Goal: Task Accomplishment & Management: Complete application form

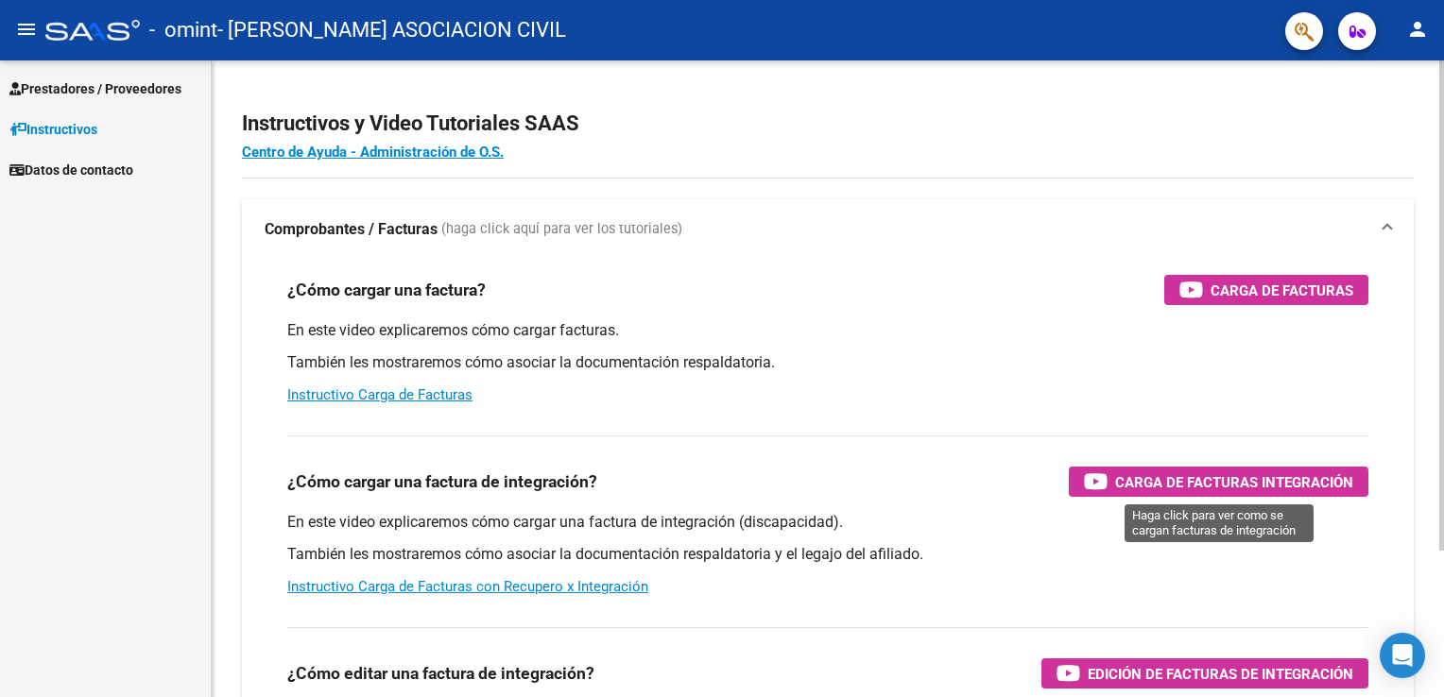
click at [1225, 486] on span "Carga de Facturas Integración" at bounding box center [1234, 483] width 238 height 24
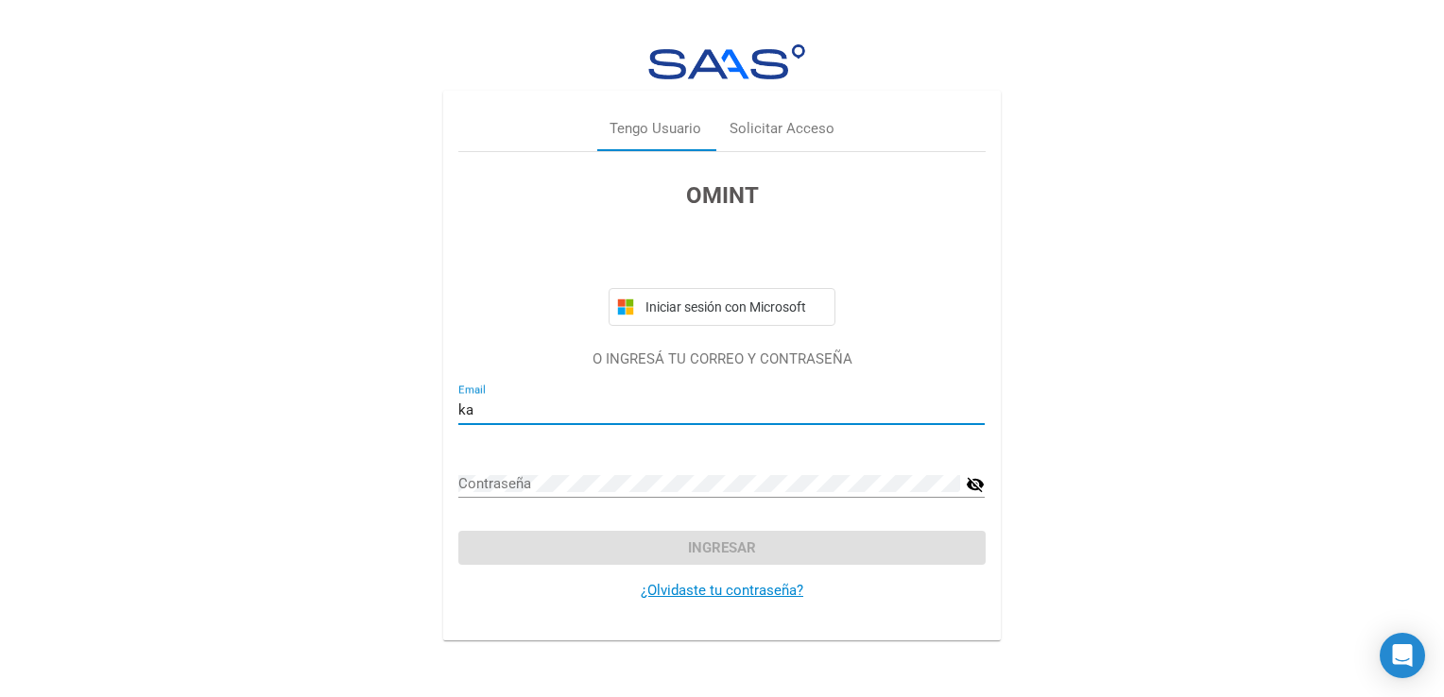
type input "[EMAIL_ADDRESS][DOMAIN_NAME]"
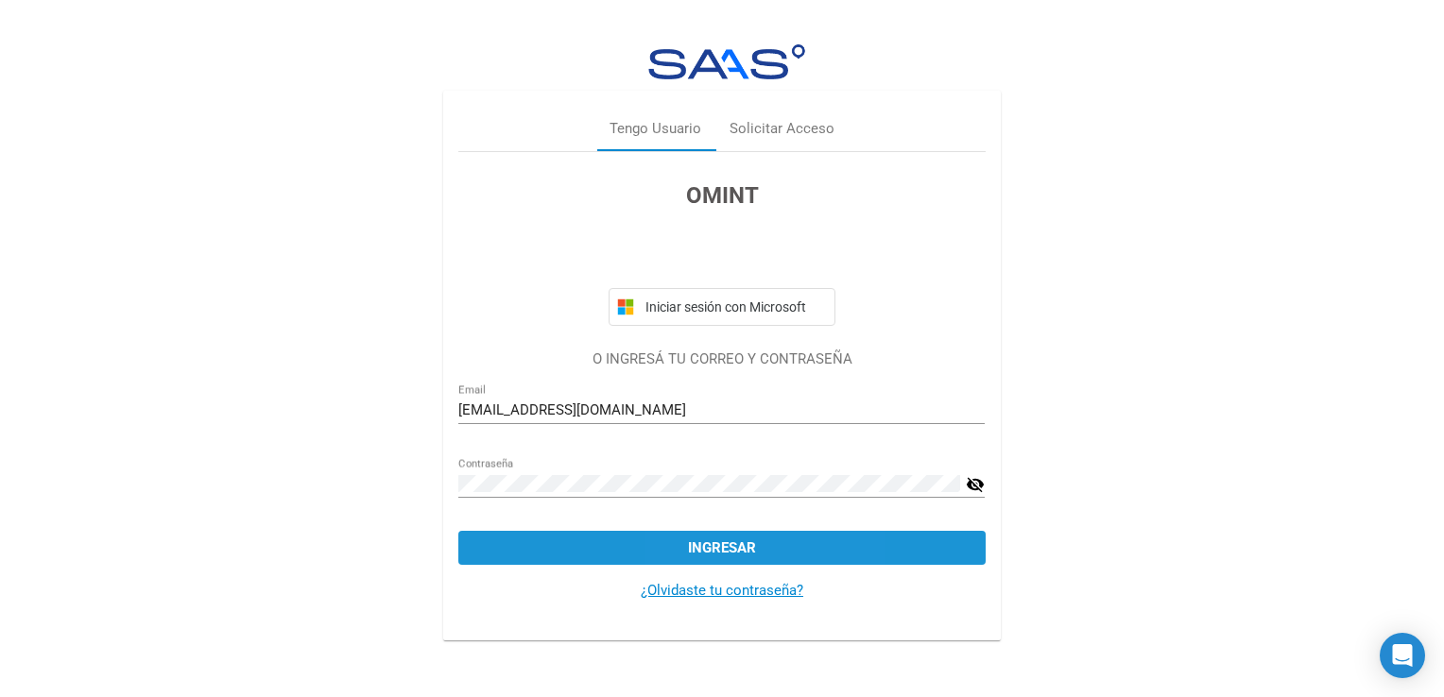
click at [696, 554] on span "Ingresar" at bounding box center [722, 548] width 68 height 17
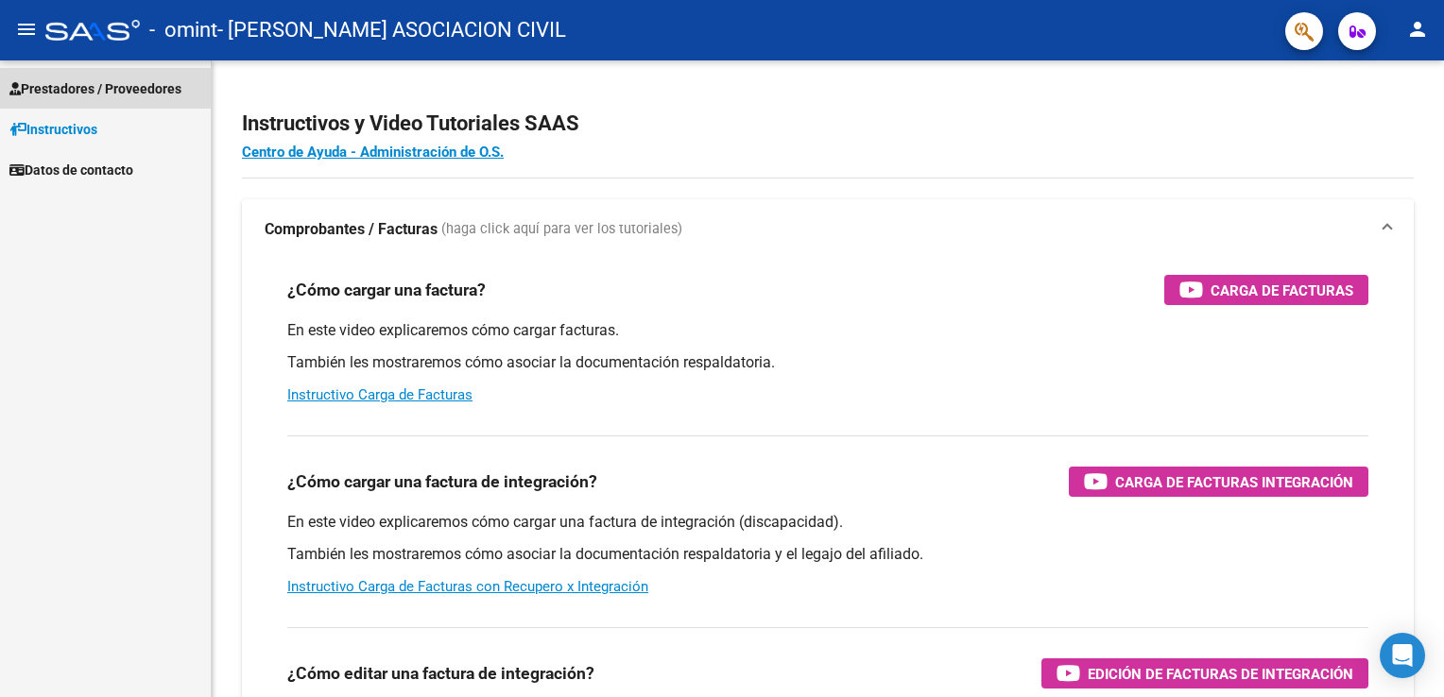
click at [74, 82] on span "Prestadores / Proveedores" at bounding box center [95, 88] width 172 height 21
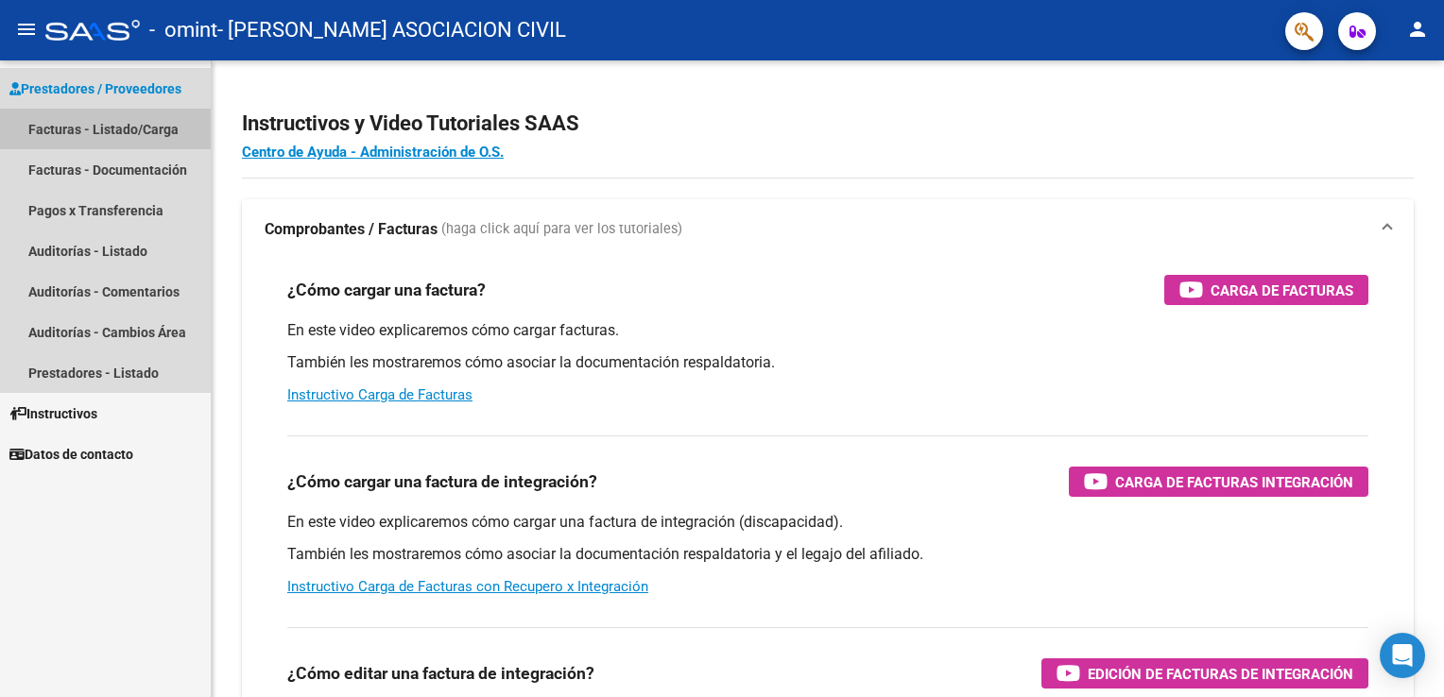
click at [67, 133] on link "Facturas - Listado/Carga" at bounding box center [105, 129] width 211 height 41
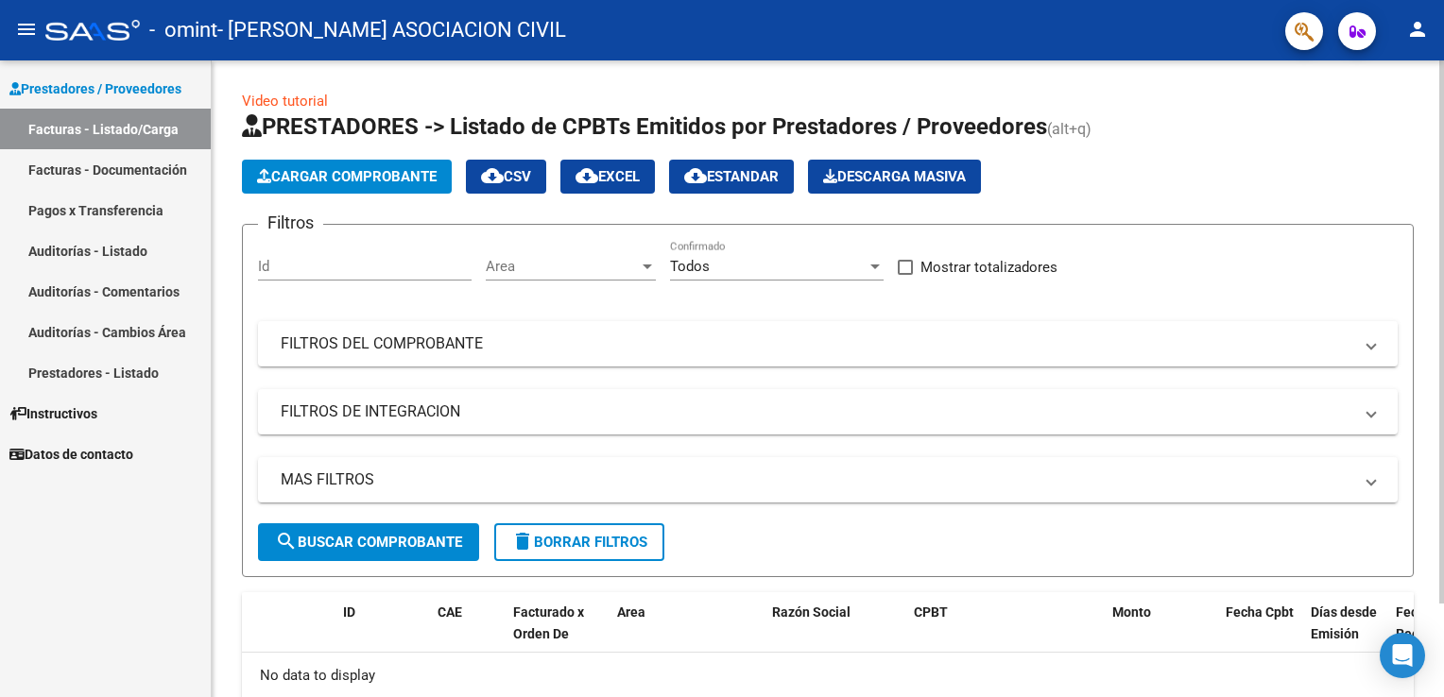
click at [359, 180] on span "Cargar Comprobante" at bounding box center [347, 176] width 180 height 17
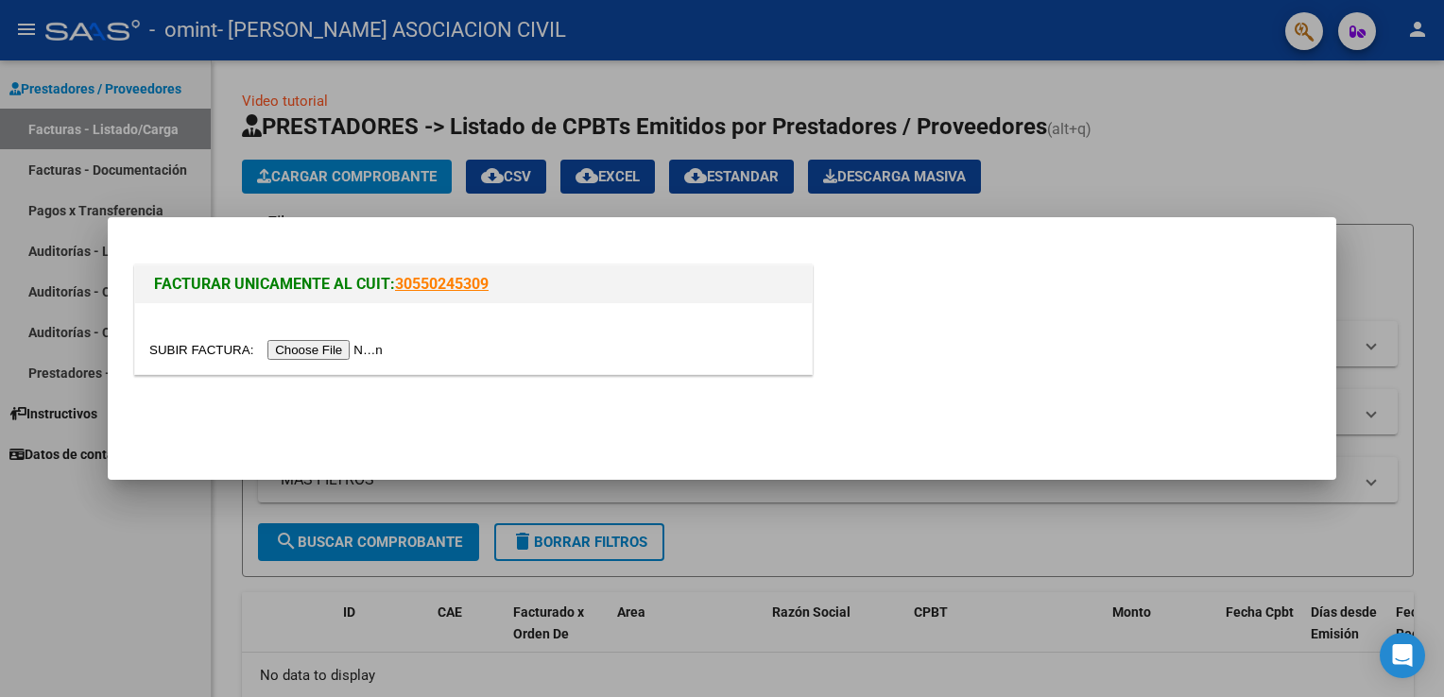
click at [320, 347] on input "file" at bounding box center [268, 350] width 239 height 20
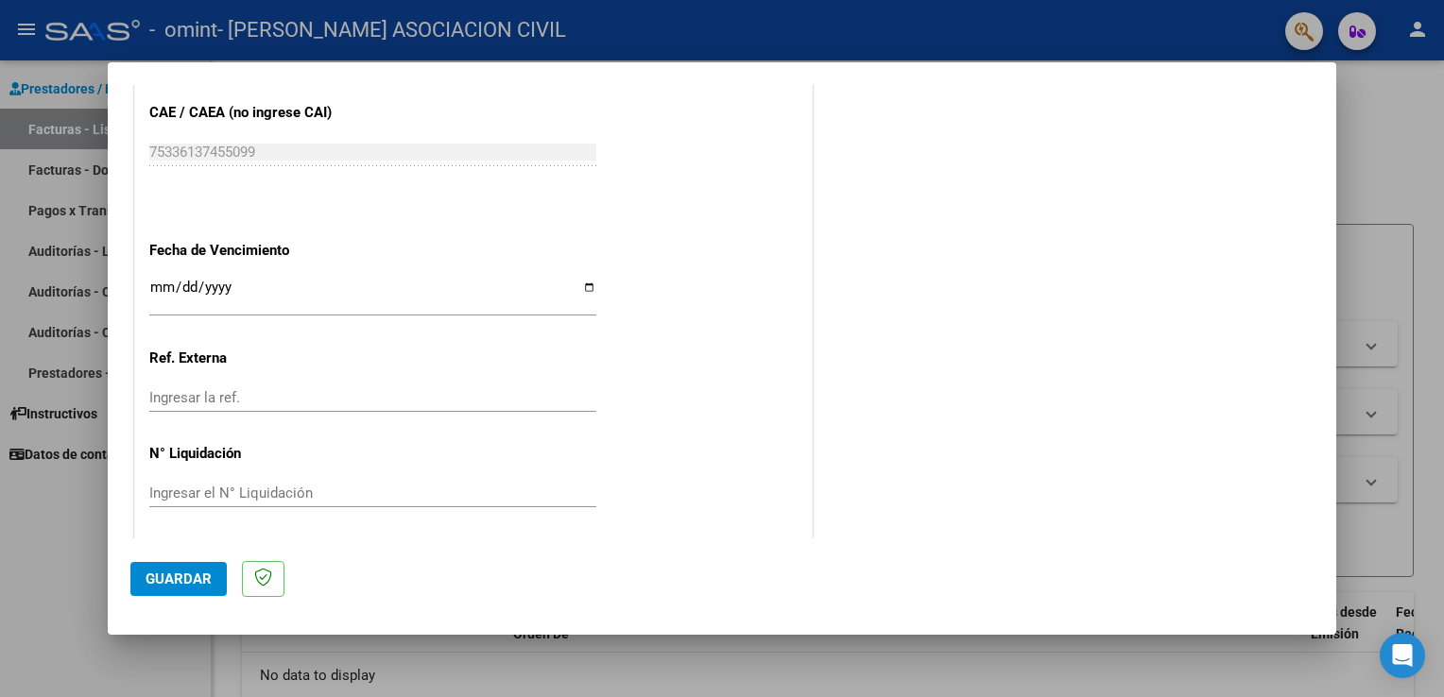
scroll to position [983, 0]
click at [176, 573] on span "Guardar" at bounding box center [179, 579] width 66 height 17
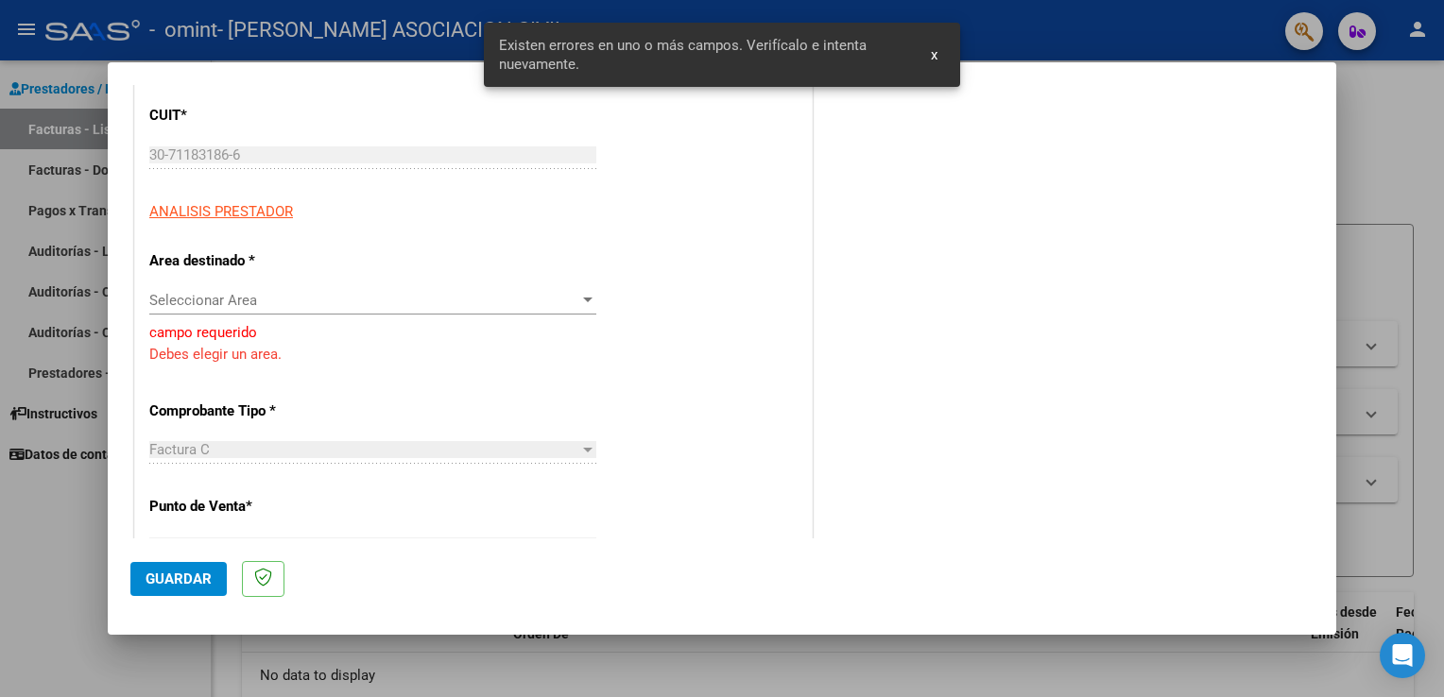
scroll to position [223, 0]
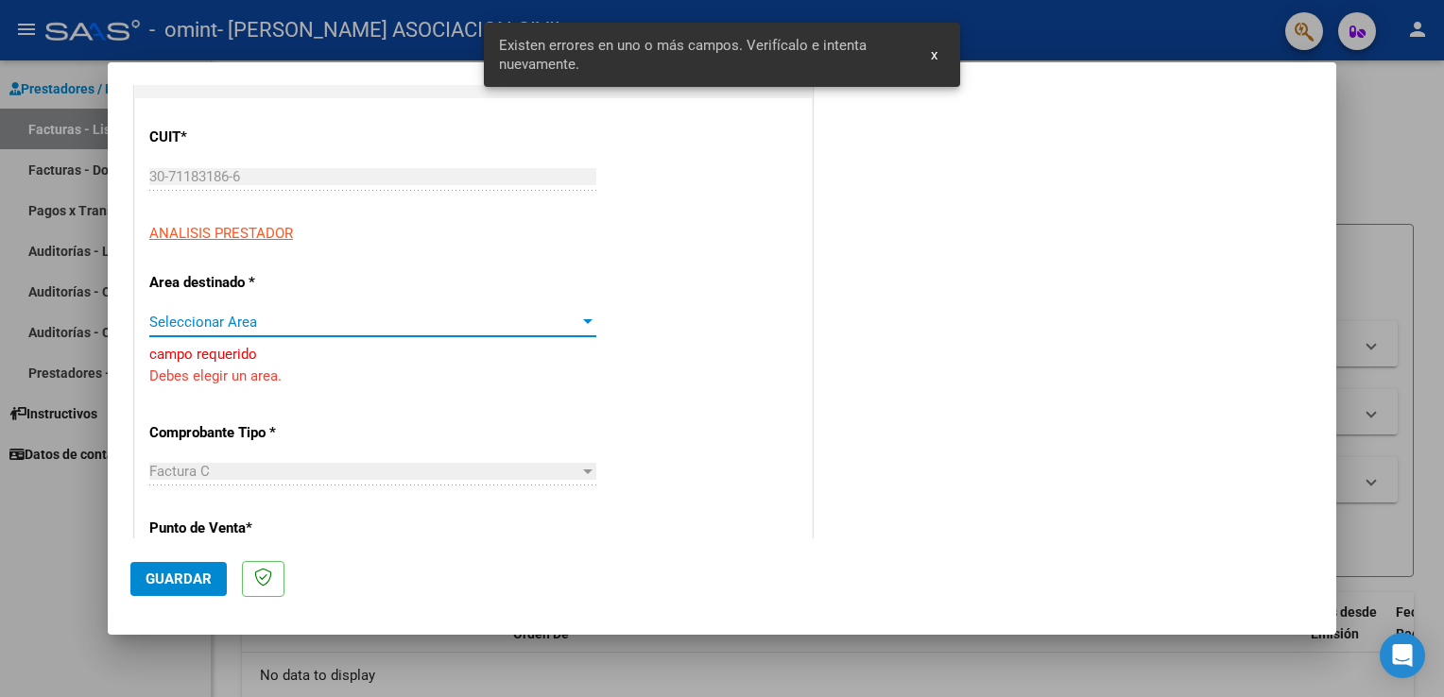
click at [583, 320] on div at bounding box center [587, 321] width 9 height 5
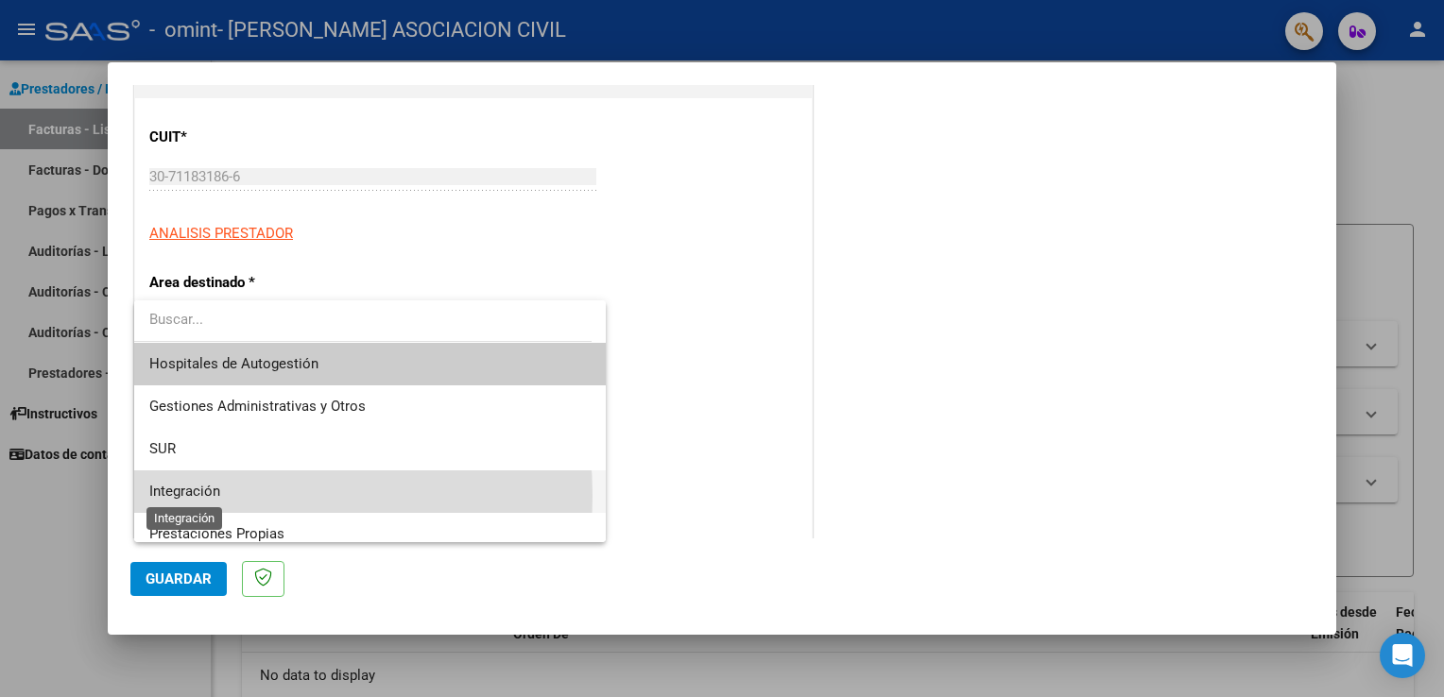
click at [174, 496] on span "Integración" at bounding box center [184, 491] width 71 height 17
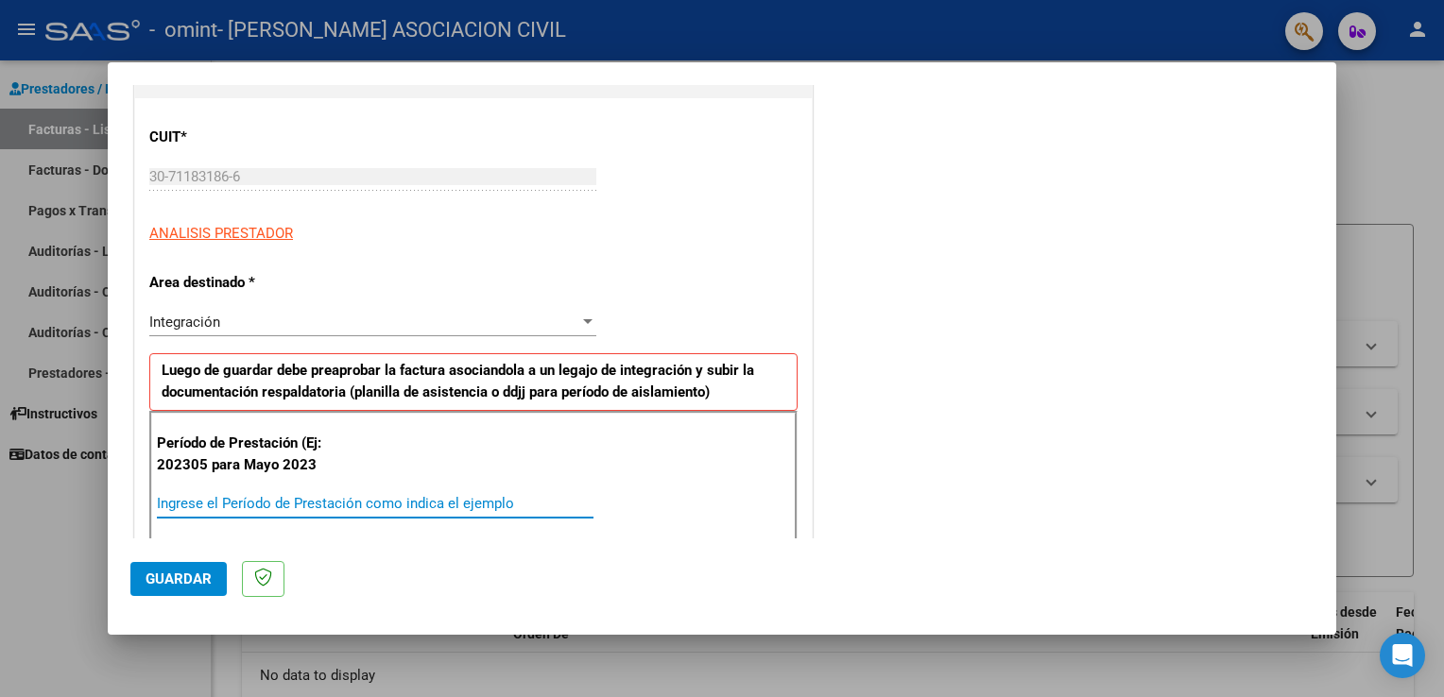
click at [172, 497] on input "Ingrese el Período de Prestación como indica el ejemplo" at bounding box center [375, 503] width 437 height 17
type input "202505"
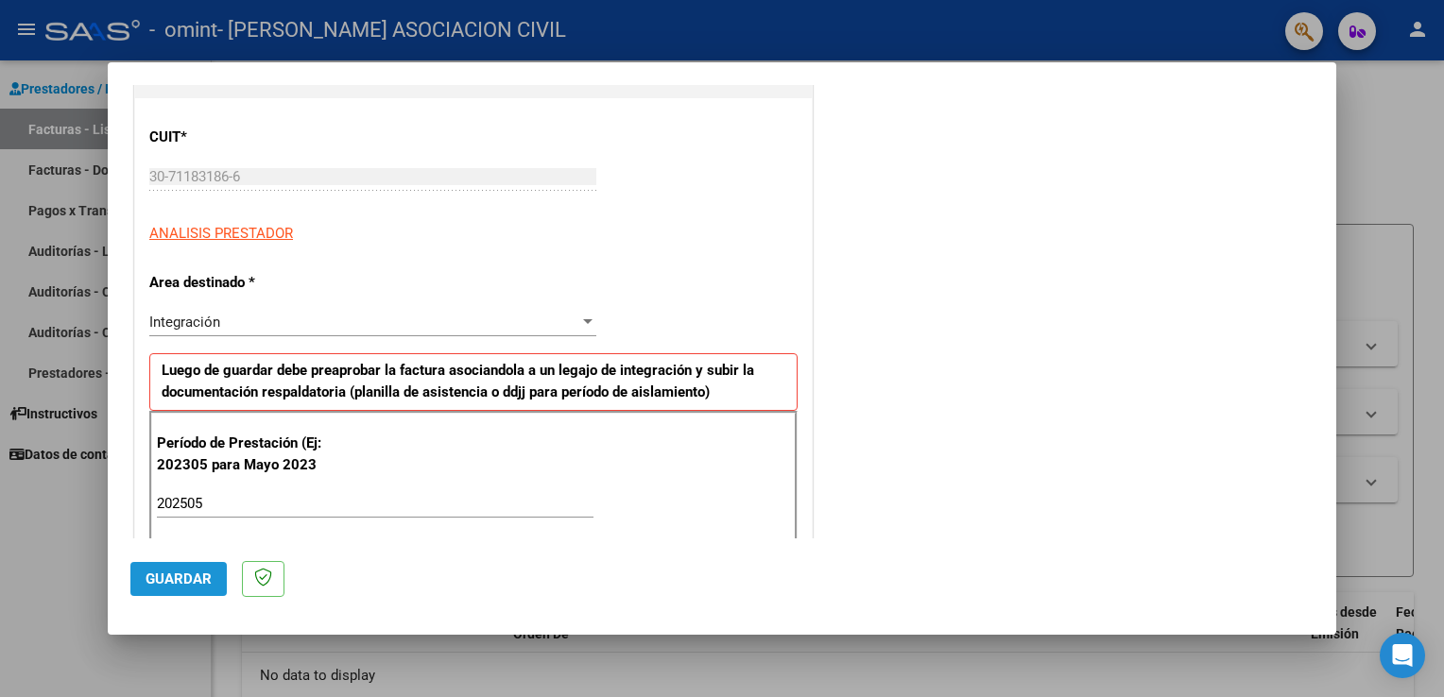
click at [189, 580] on span "Guardar" at bounding box center [179, 579] width 66 height 17
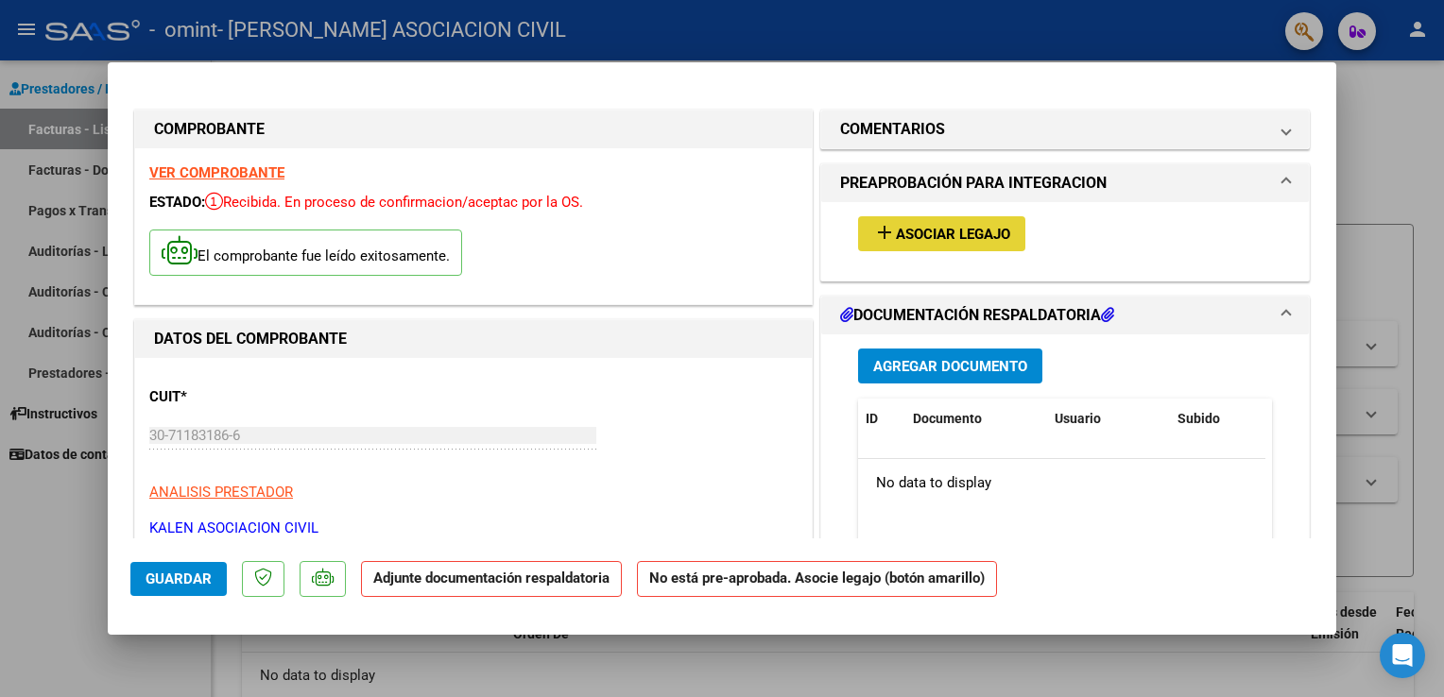
click at [928, 235] on span "Asociar Legajo" at bounding box center [953, 234] width 114 height 17
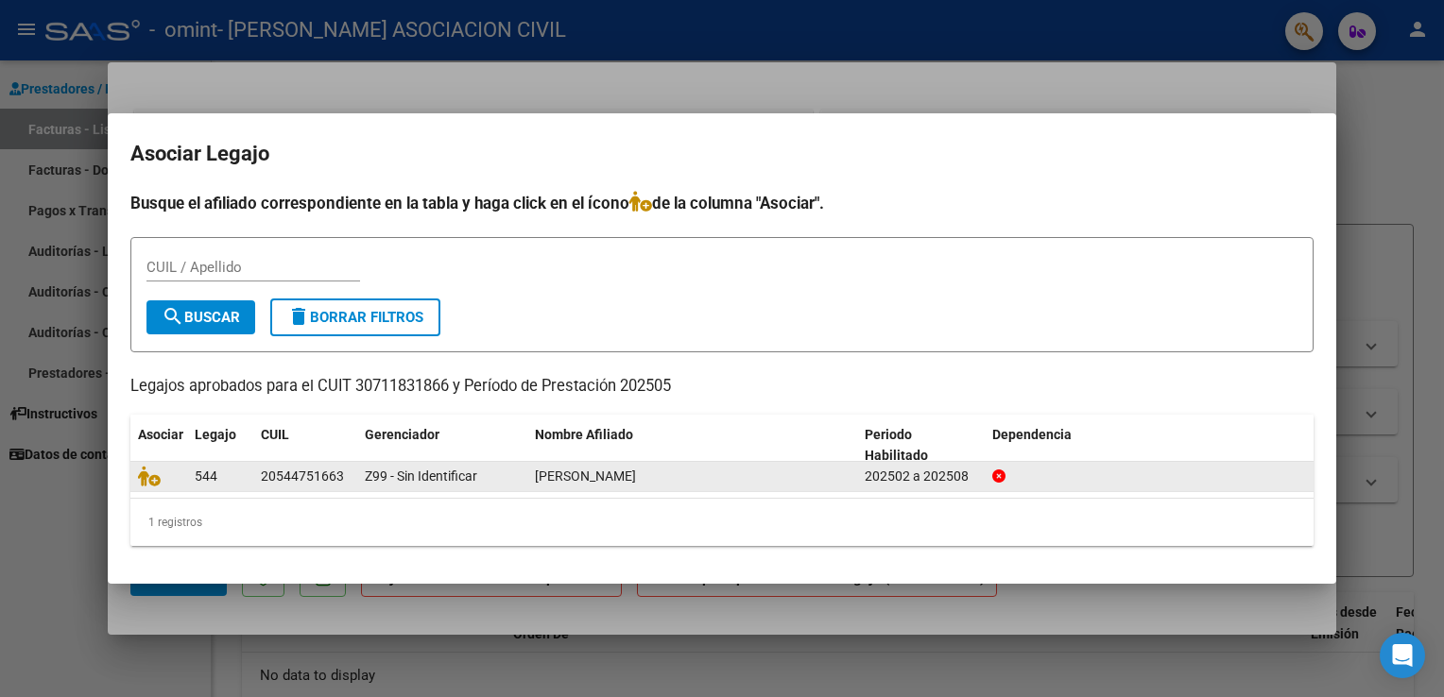
click at [726, 471] on div "[PERSON_NAME]" at bounding box center [692, 477] width 315 height 22
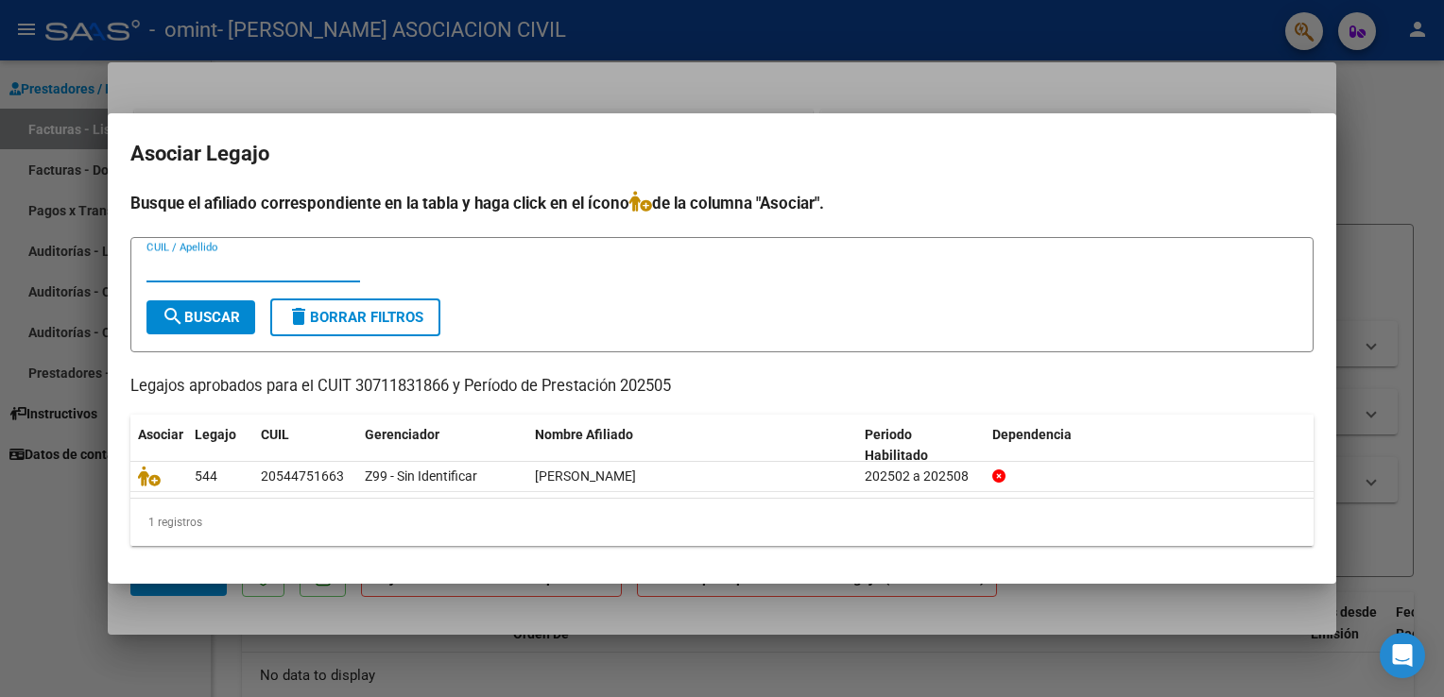
click at [222, 263] on input "CUIL / Apellido" at bounding box center [253, 267] width 214 height 17
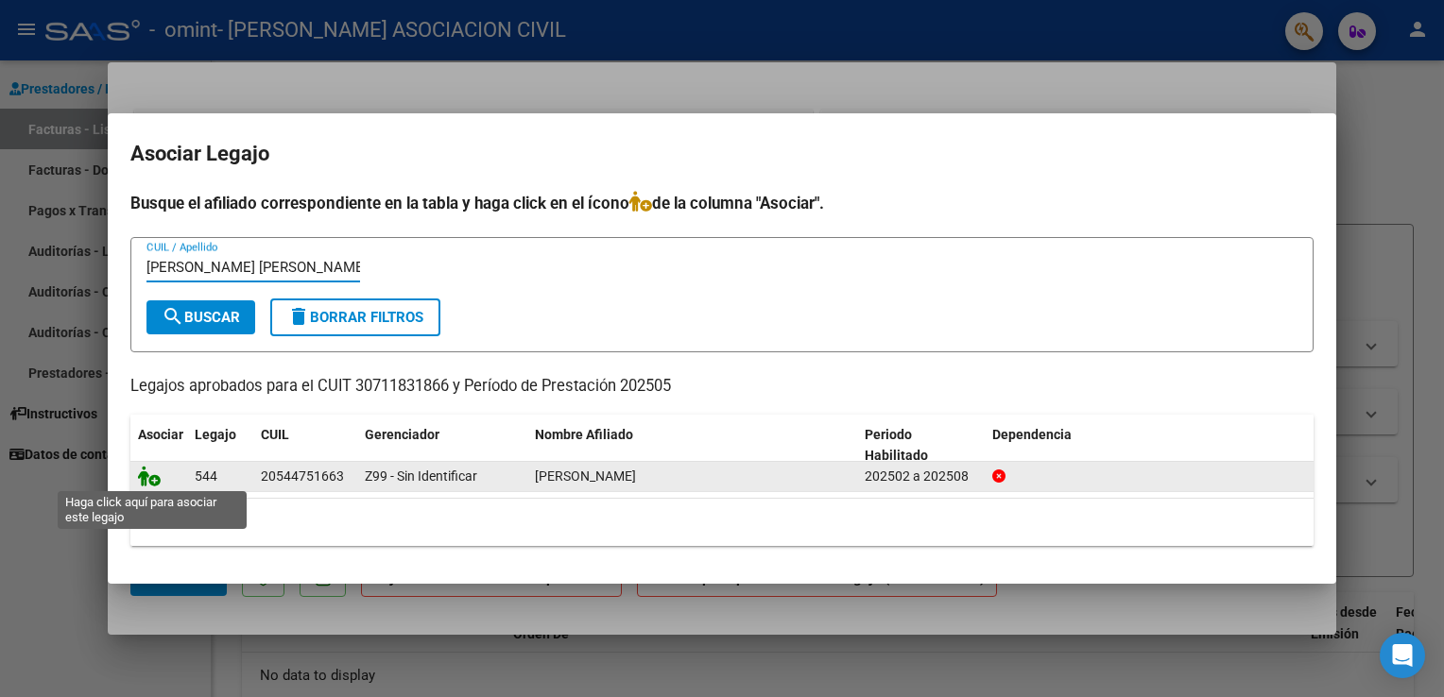
type input "[PERSON_NAME] [PERSON_NAME]"
click at [148, 481] on icon at bounding box center [149, 476] width 23 height 21
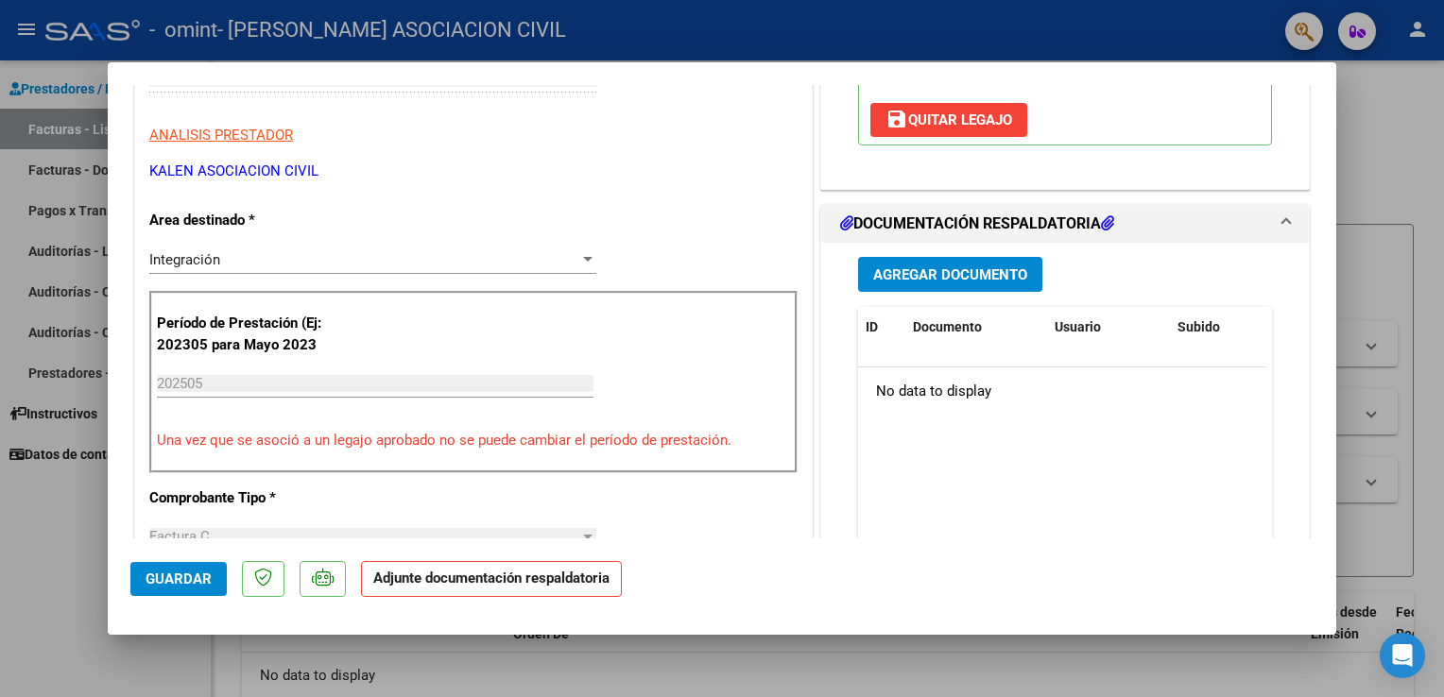
scroll to position [363, 0]
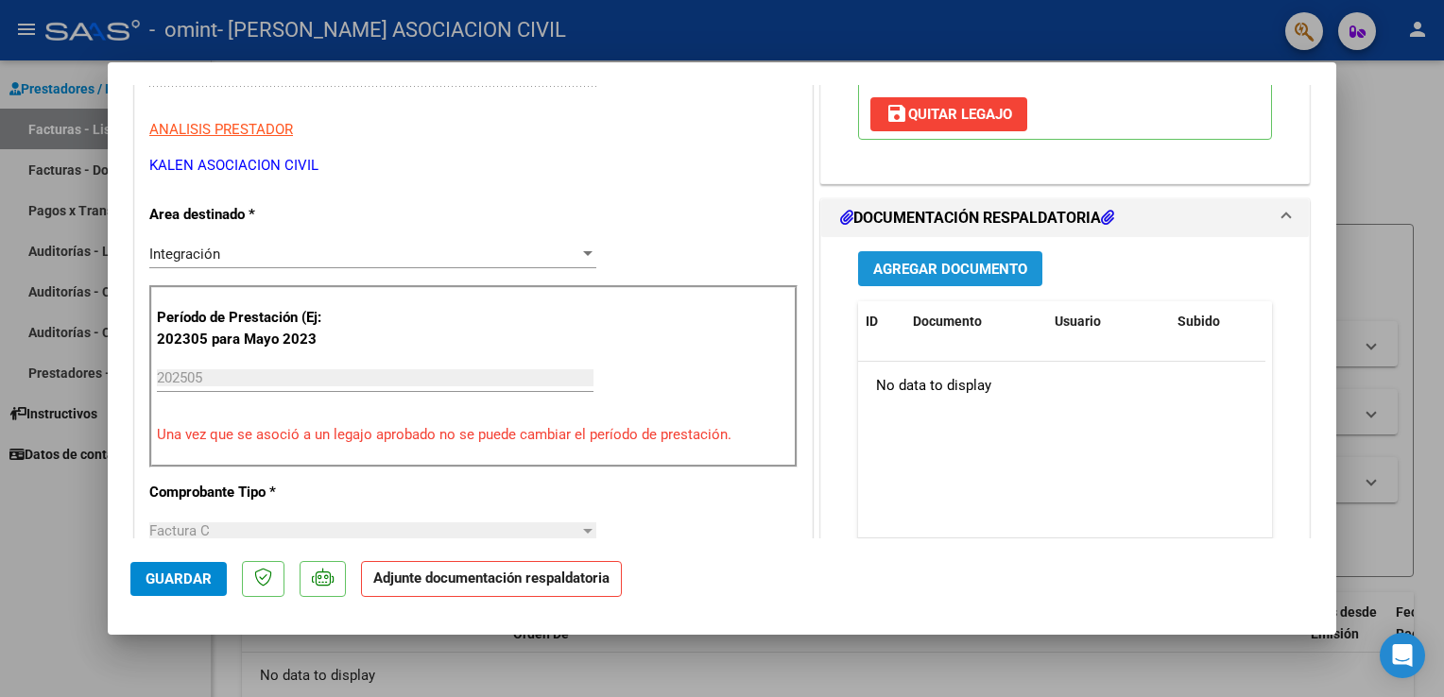
click at [903, 270] on span "Agregar Documento" at bounding box center [950, 269] width 154 height 17
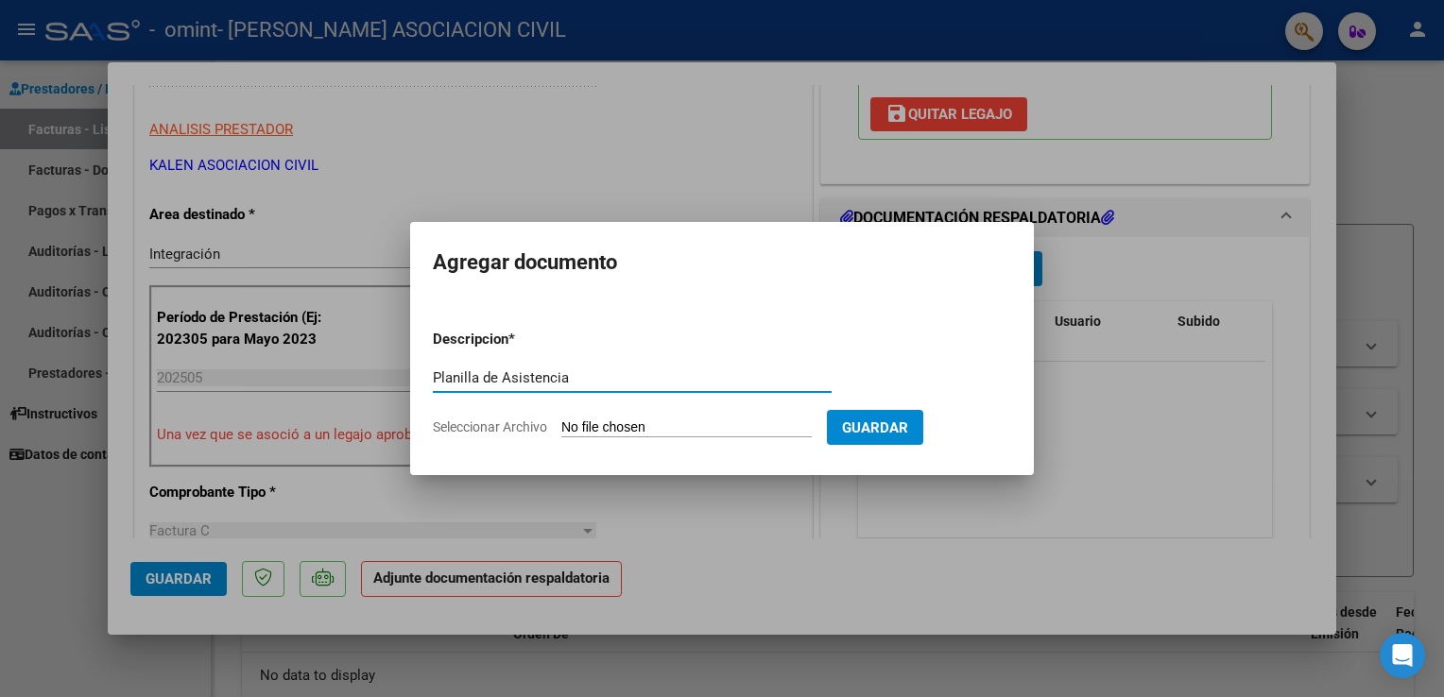
type input "Planilla de Asistencia"
click at [506, 427] on span "Seleccionar Archivo" at bounding box center [490, 427] width 114 height 15
click at [561, 427] on input "Seleccionar Archivo" at bounding box center [686, 429] width 250 height 18
type input "C:\fakepath\CamScanner [DATE] 14.24 (2).pdf"
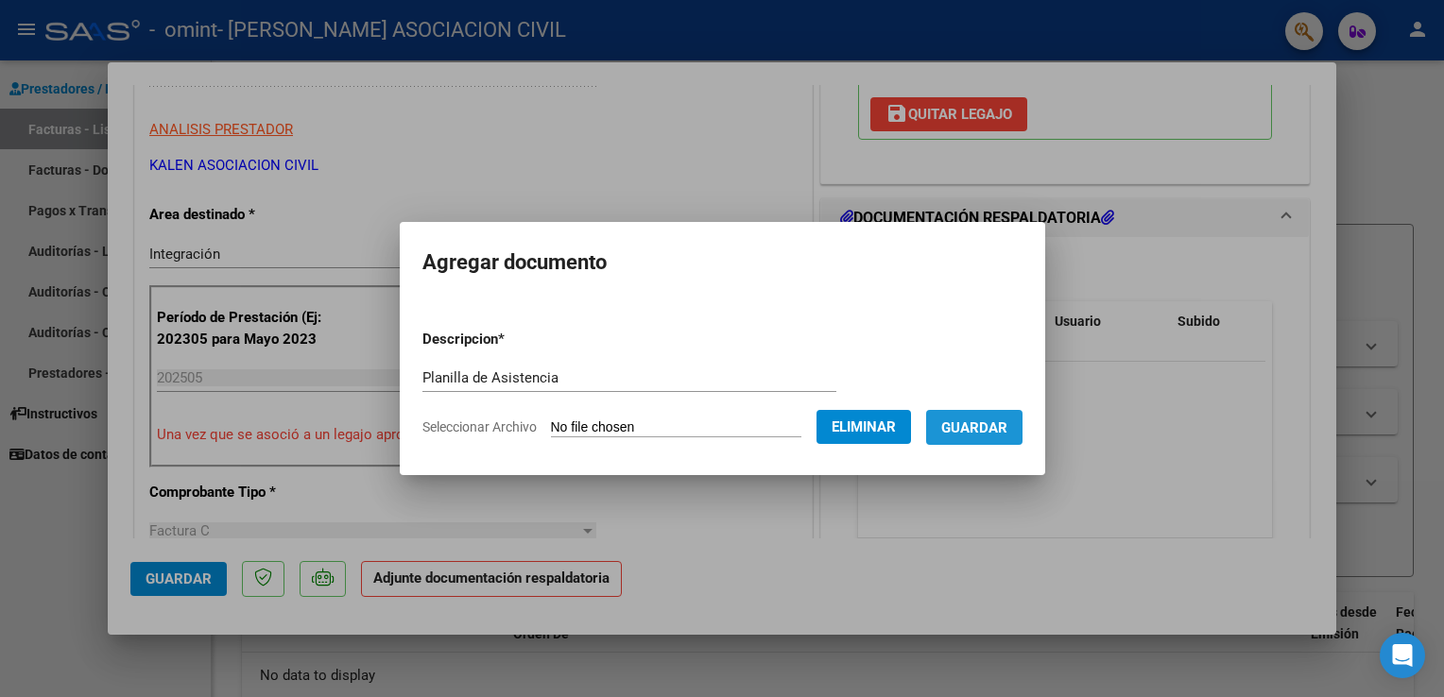
click at [1007, 433] on span "Guardar" at bounding box center [974, 428] width 66 height 17
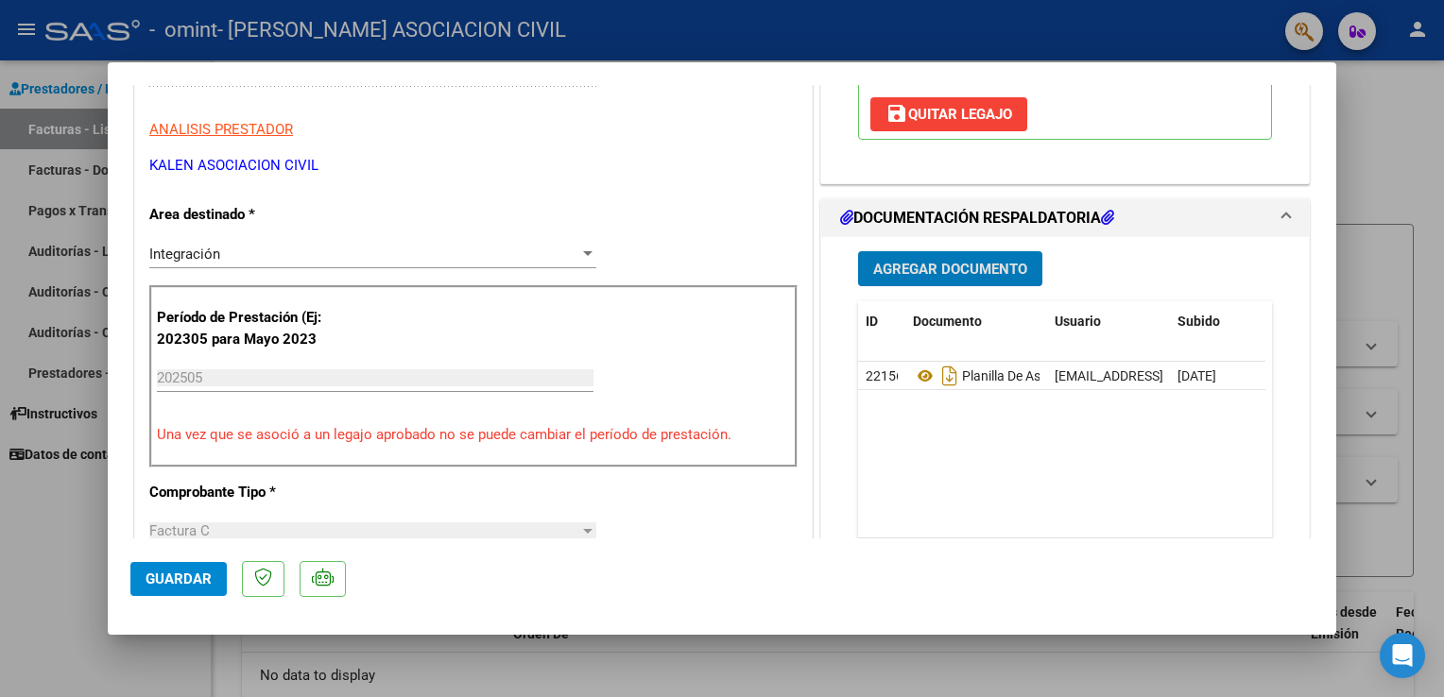
click at [190, 580] on span "Guardar" at bounding box center [179, 579] width 66 height 17
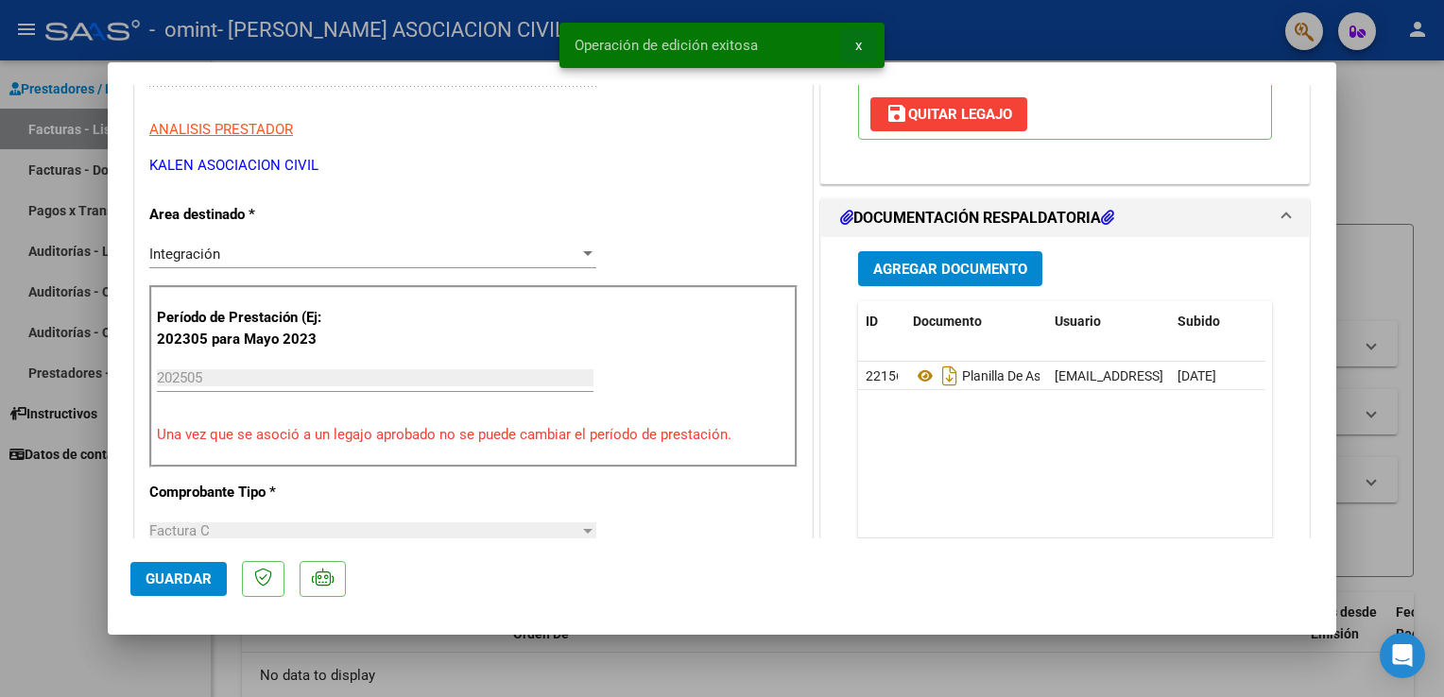
click at [860, 42] on span "x" at bounding box center [858, 45] width 7 height 17
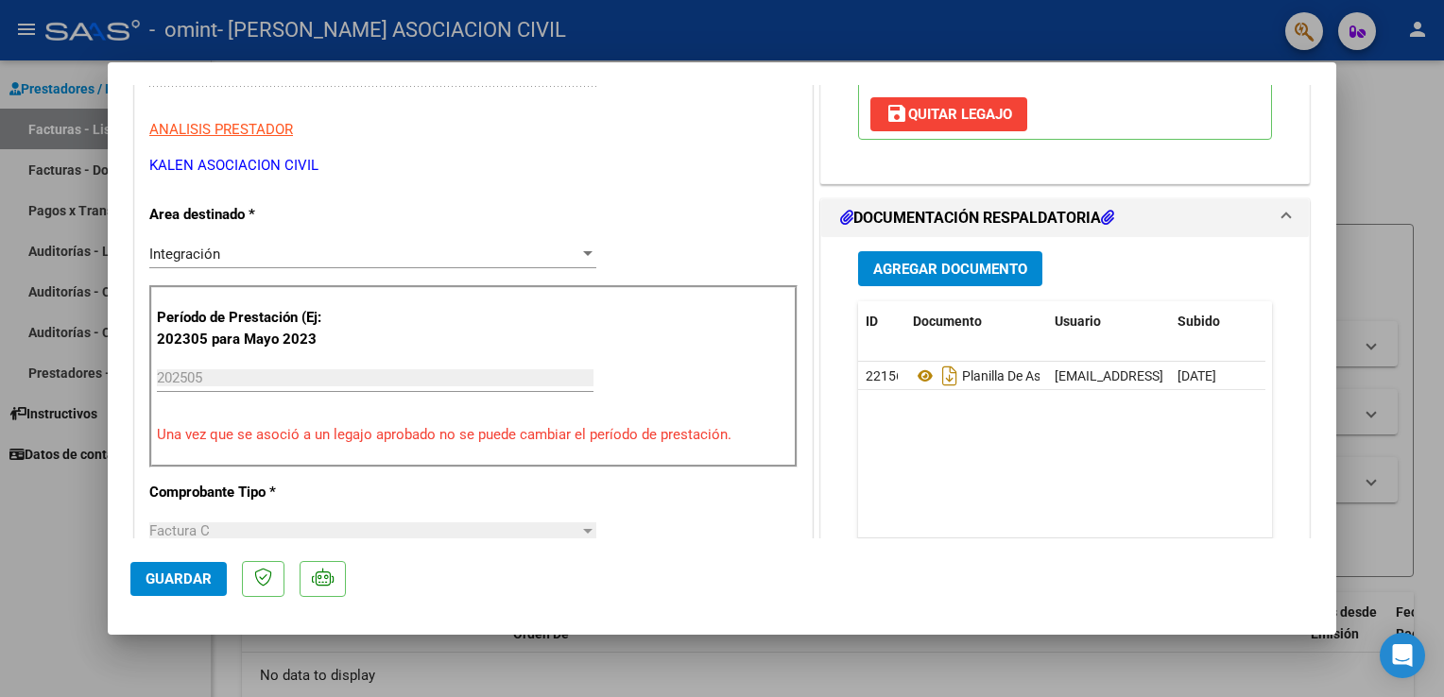
click at [117, 540] on mat-dialog-container "COMPROBANTE VER COMPROBANTE ESTADO: Recibida. En proceso de confirmacion/acepta…" at bounding box center [722, 348] width 1229 height 573
click at [60, 80] on div at bounding box center [722, 348] width 1444 height 697
type input "$ 0,00"
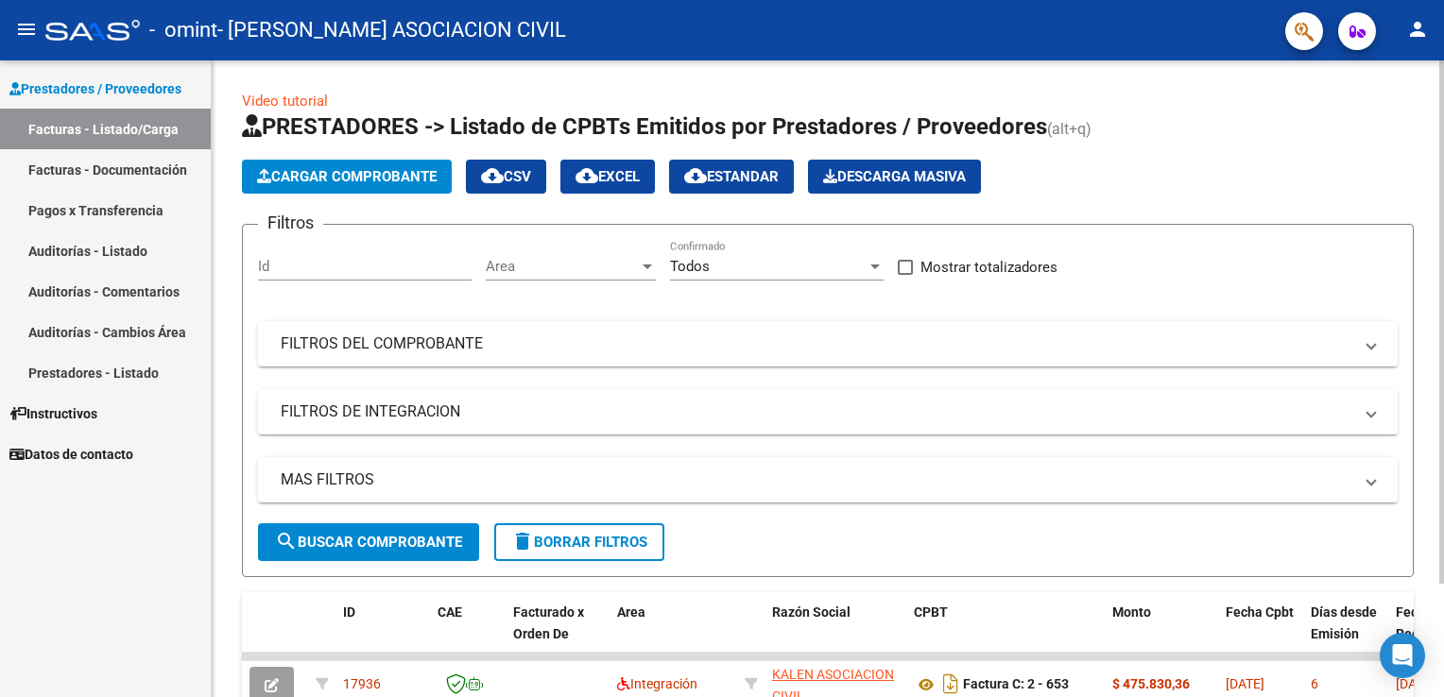
click at [319, 168] on span "Cargar Comprobante" at bounding box center [347, 176] width 180 height 17
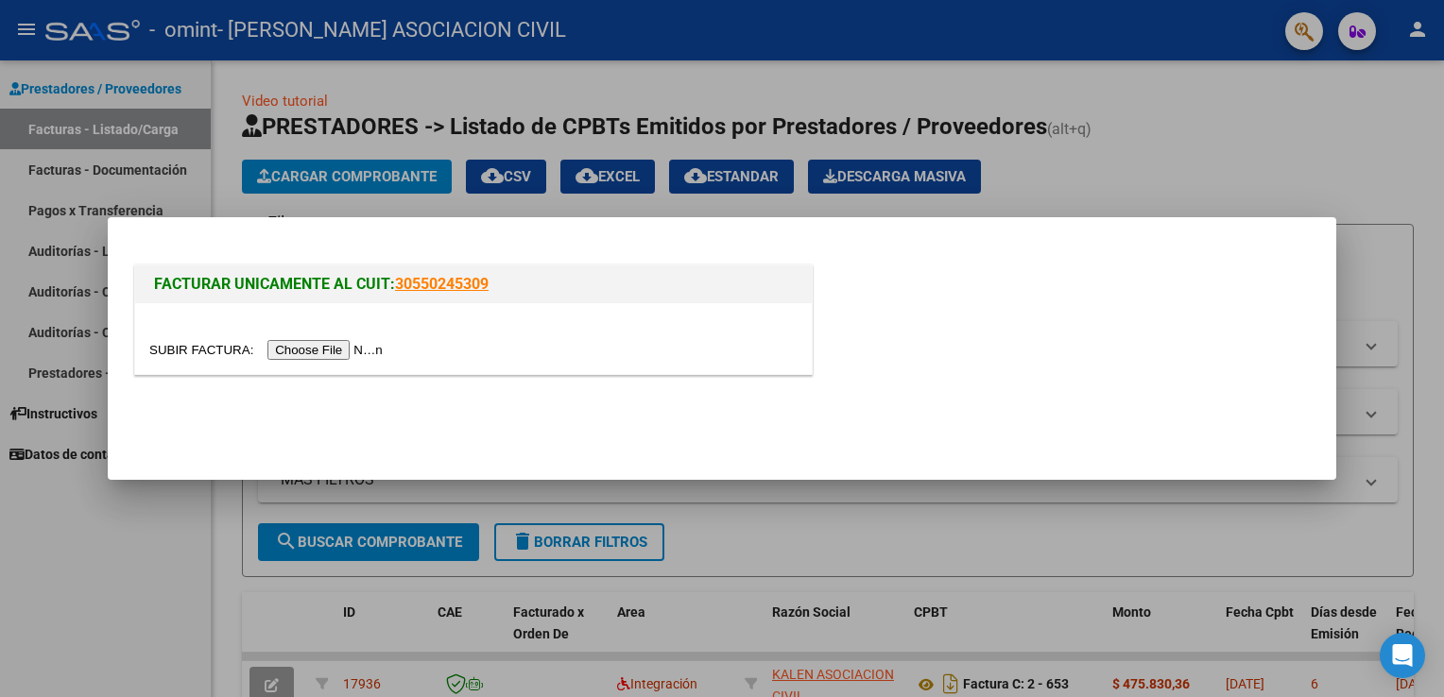
drag, startPoint x: 335, startPoint y: 352, endPoint x: 290, endPoint y: 351, distance: 44.4
click at [290, 351] on input "file" at bounding box center [268, 350] width 239 height 20
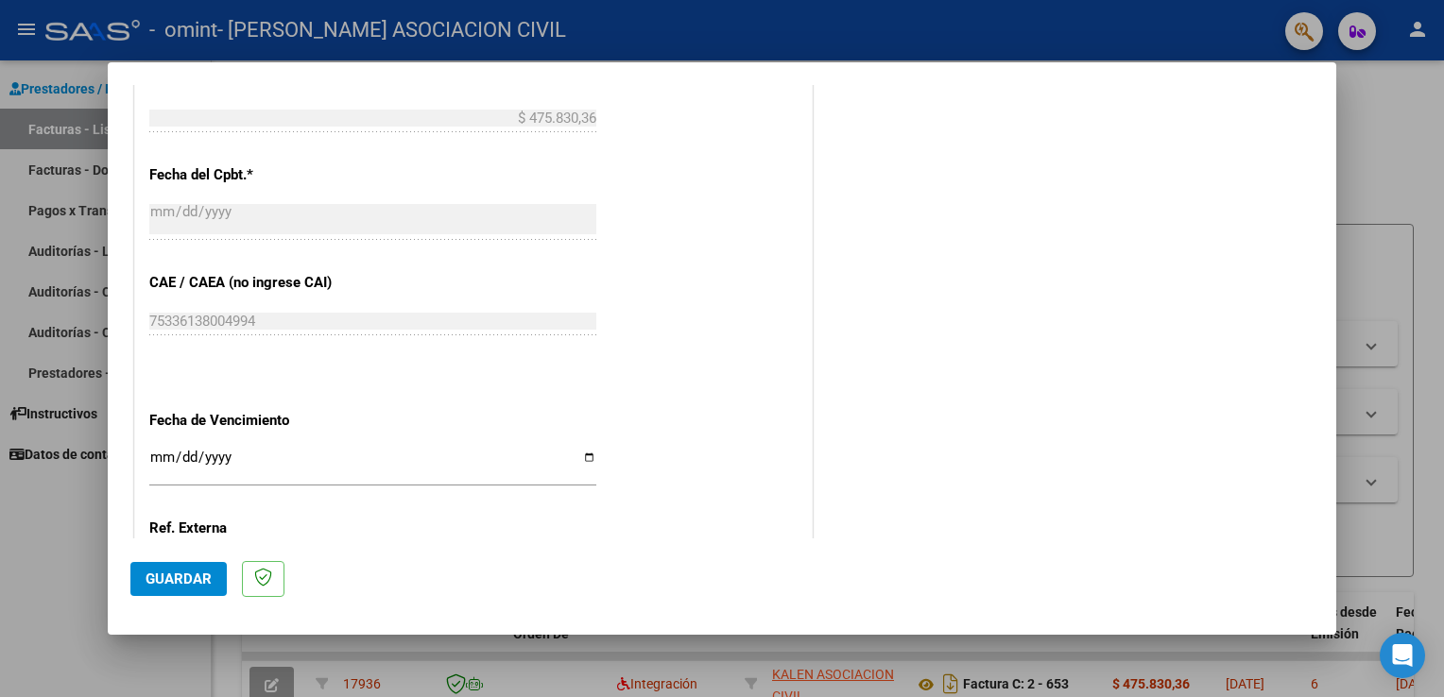
scroll to position [1172, 0]
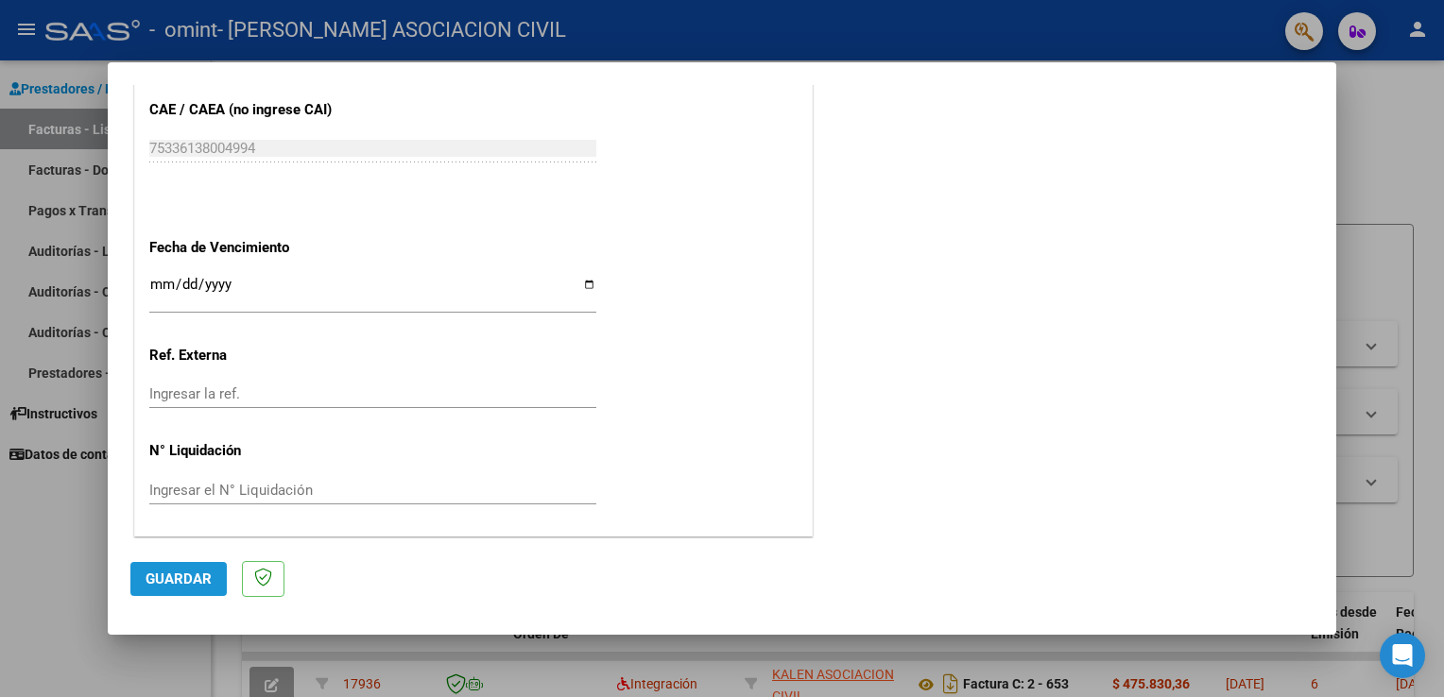
click at [185, 584] on span "Guardar" at bounding box center [179, 579] width 66 height 17
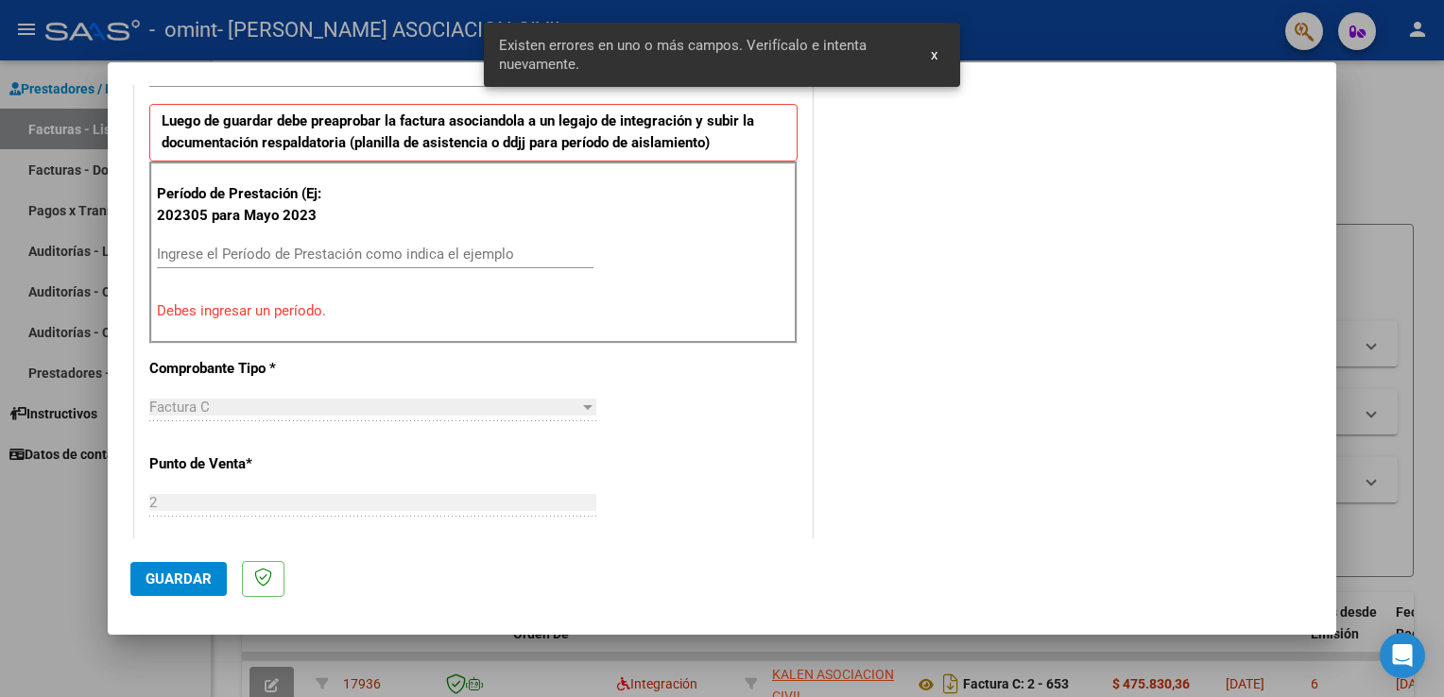
scroll to position [394, 0]
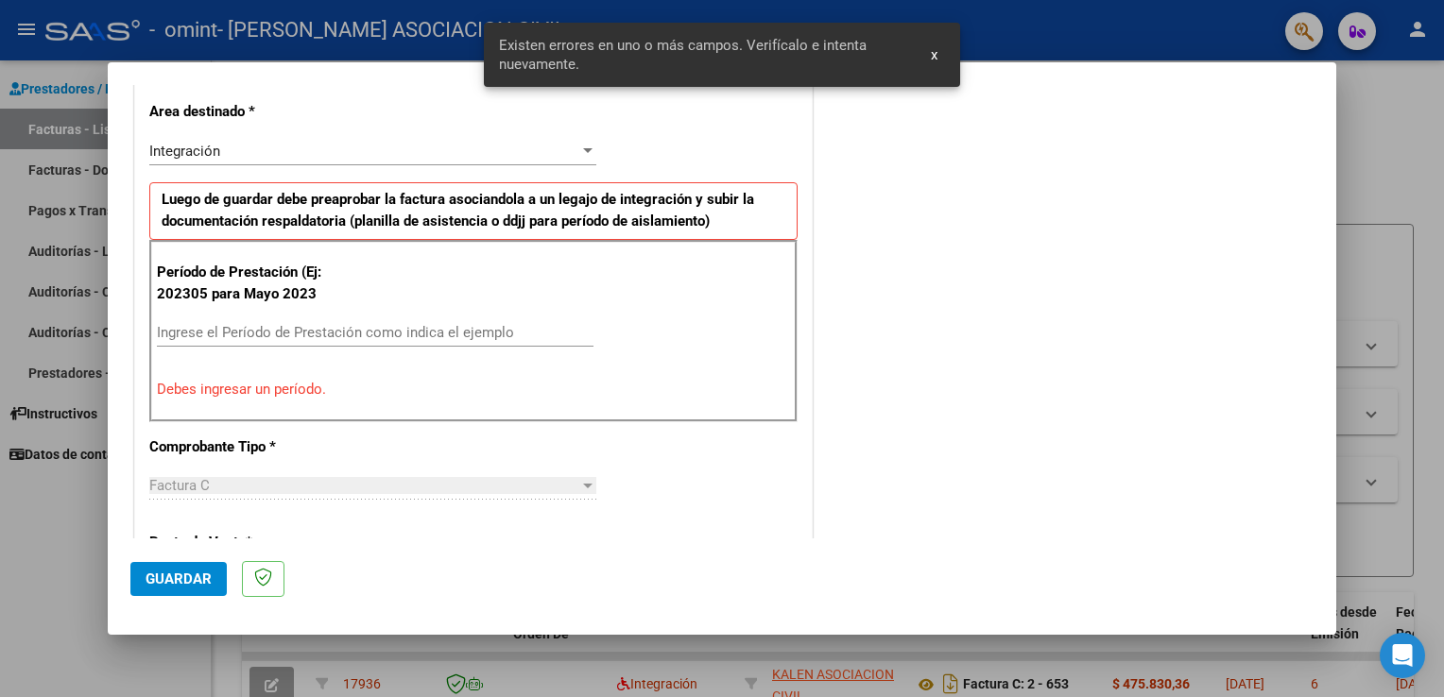
click at [223, 324] on input "Ingrese el Período de Prestación como indica el ejemplo" at bounding box center [375, 332] width 437 height 17
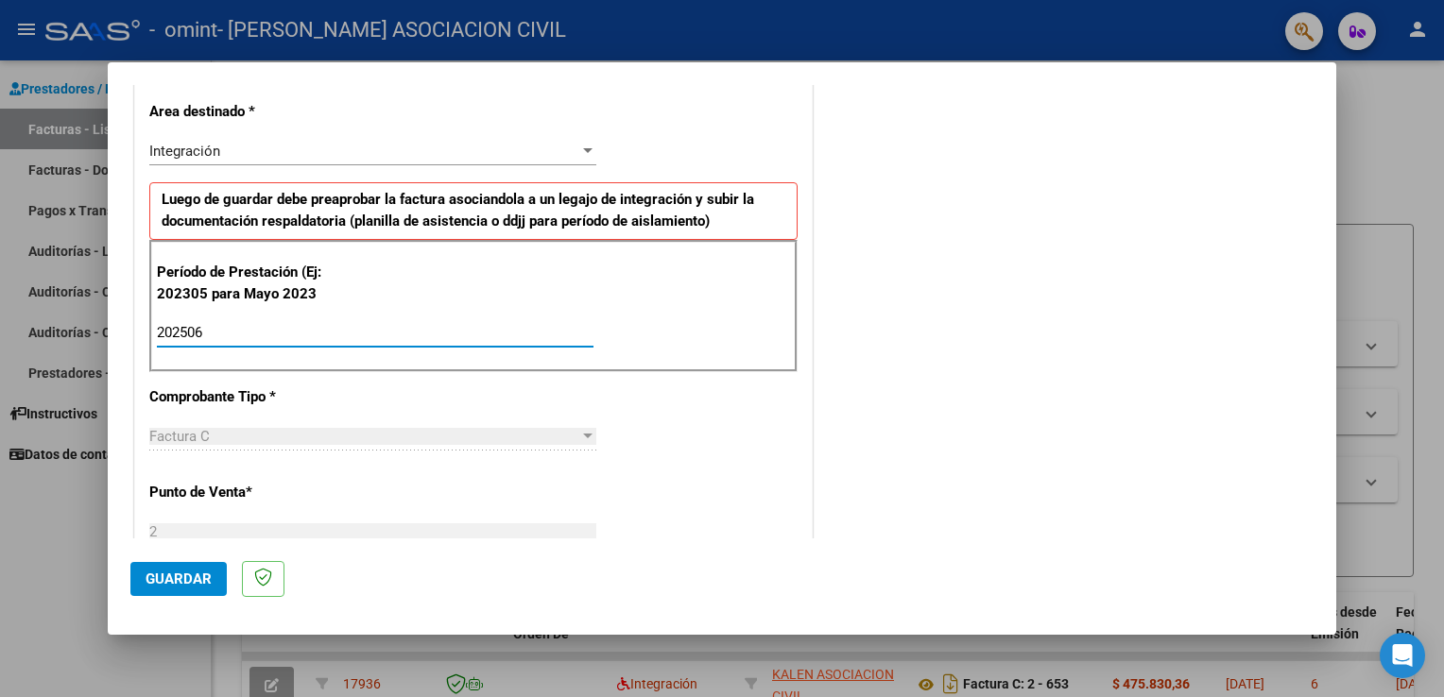
type input "202506"
click at [201, 576] on span "Guardar" at bounding box center [179, 579] width 66 height 17
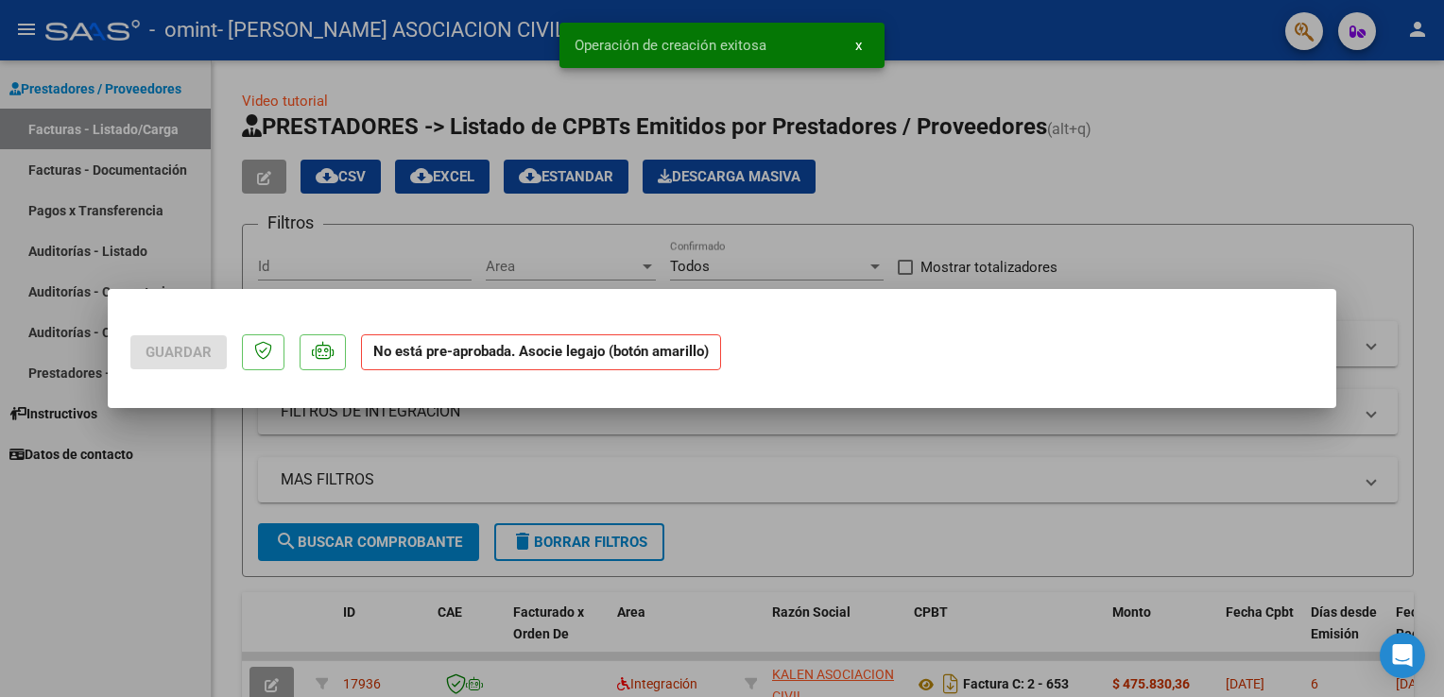
scroll to position [0, 0]
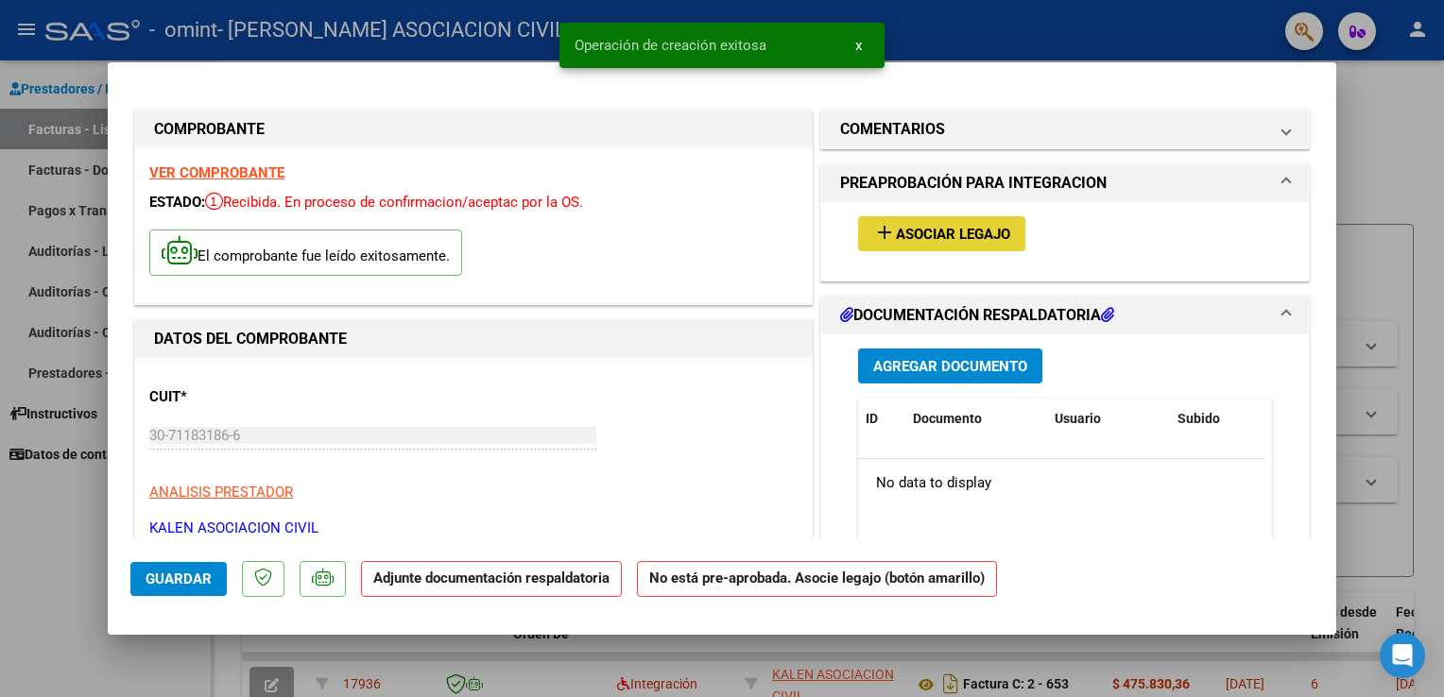
click at [922, 240] on span "Asociar Legajo" at bounding box center [953, 234] width 114 height 17
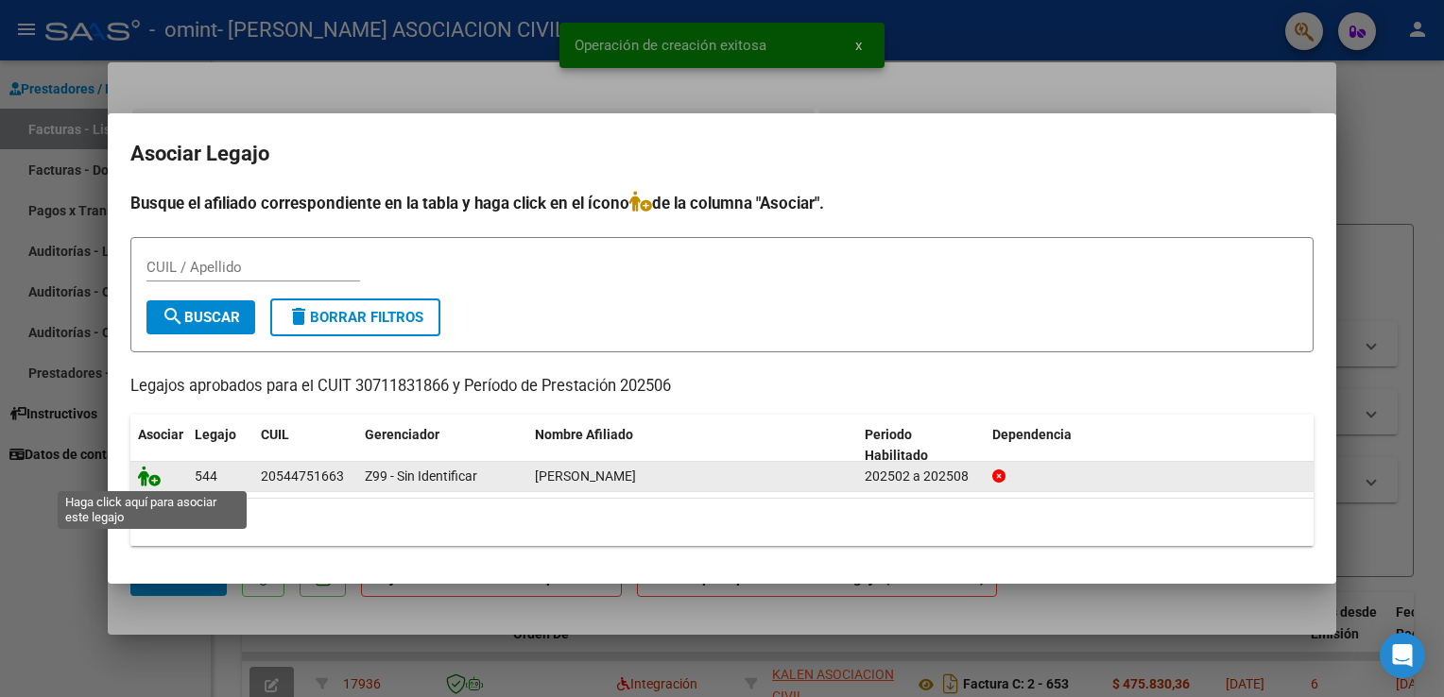
click at [143, 479] on icon at bounding box center [149, 476] width 23 height 21
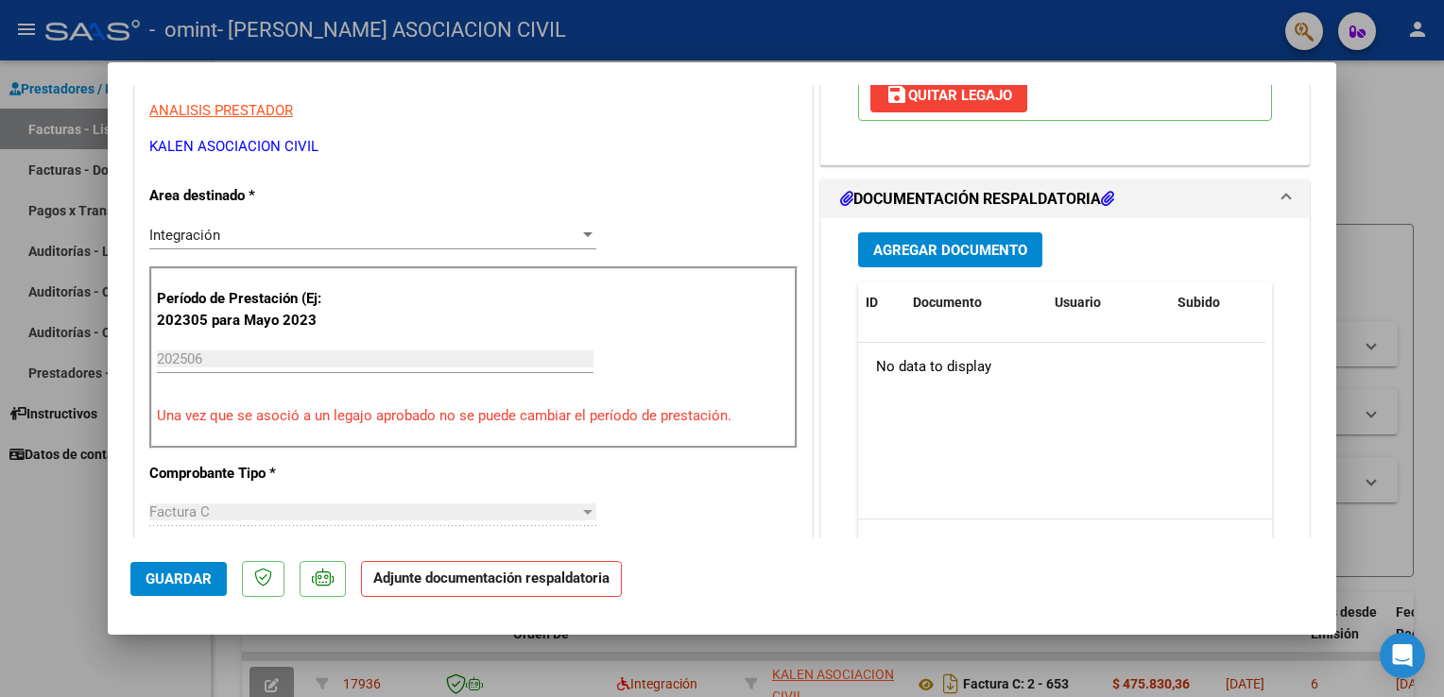
scroll to position [394, 0]
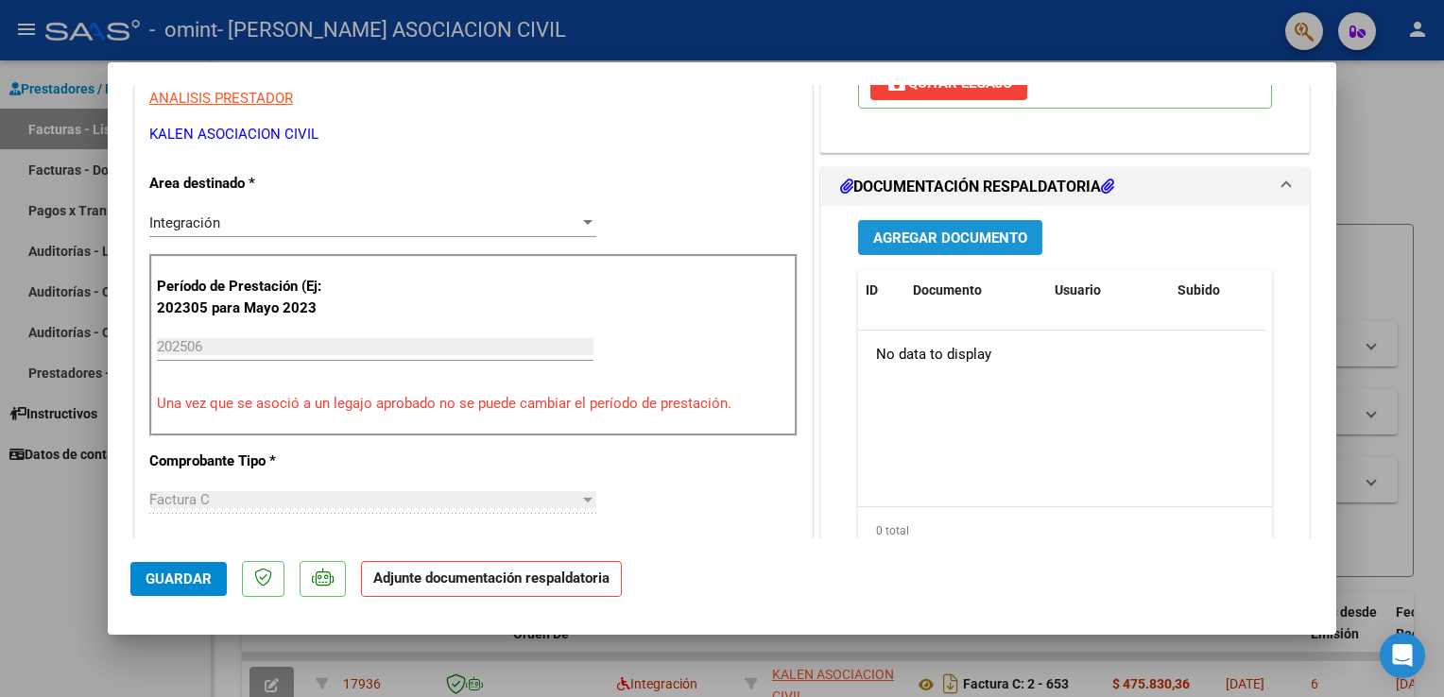
click at [918, 232] on span "Agregar Documento" at bounding box center [950, 238] width 154 height 17
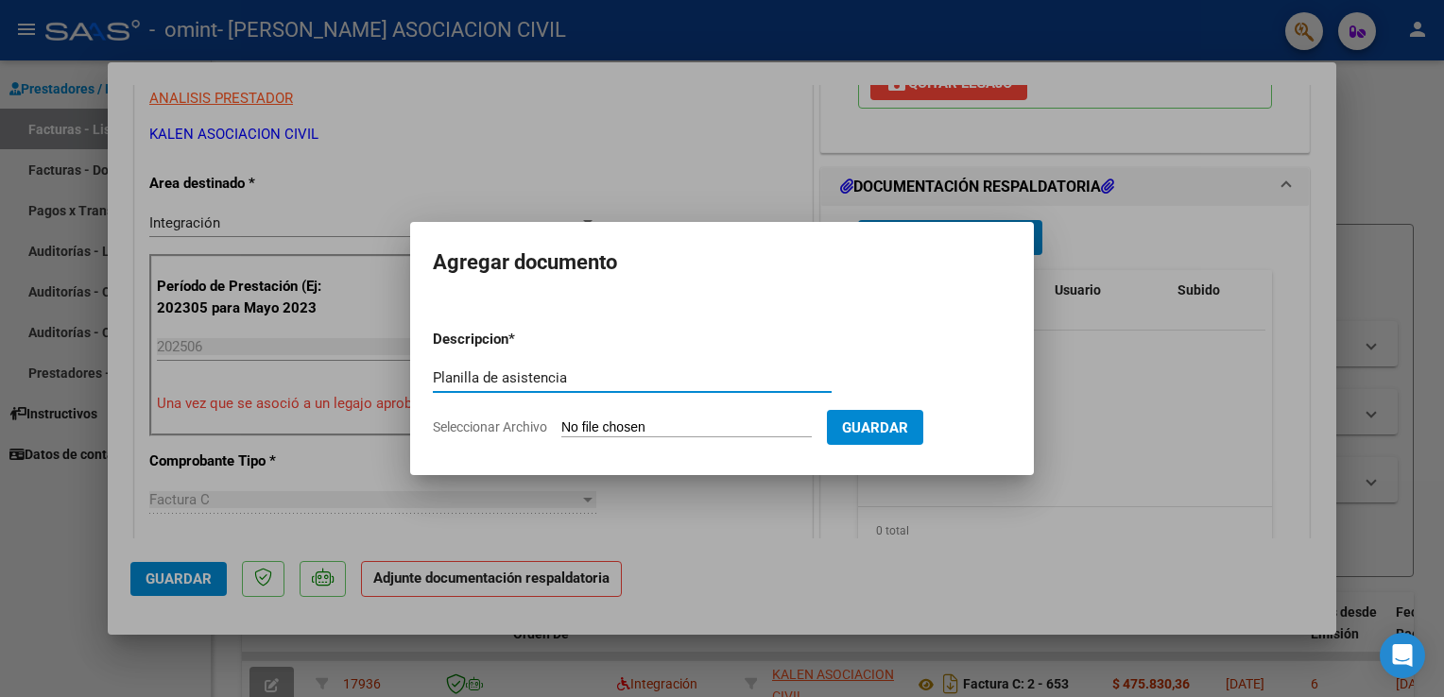
type input "Planilla de asistencia"
click at [518, 422] on span "Seleccionar Archivo" at bounding box center [490, 427] width 114 height 15
click at [561, 422] on input "Seleccionar Archivo" at bounding box center [686, 429] width 250 height 18
type input "C:\fakepath\CamScanner [DATE] 17.23 (3).pdf"
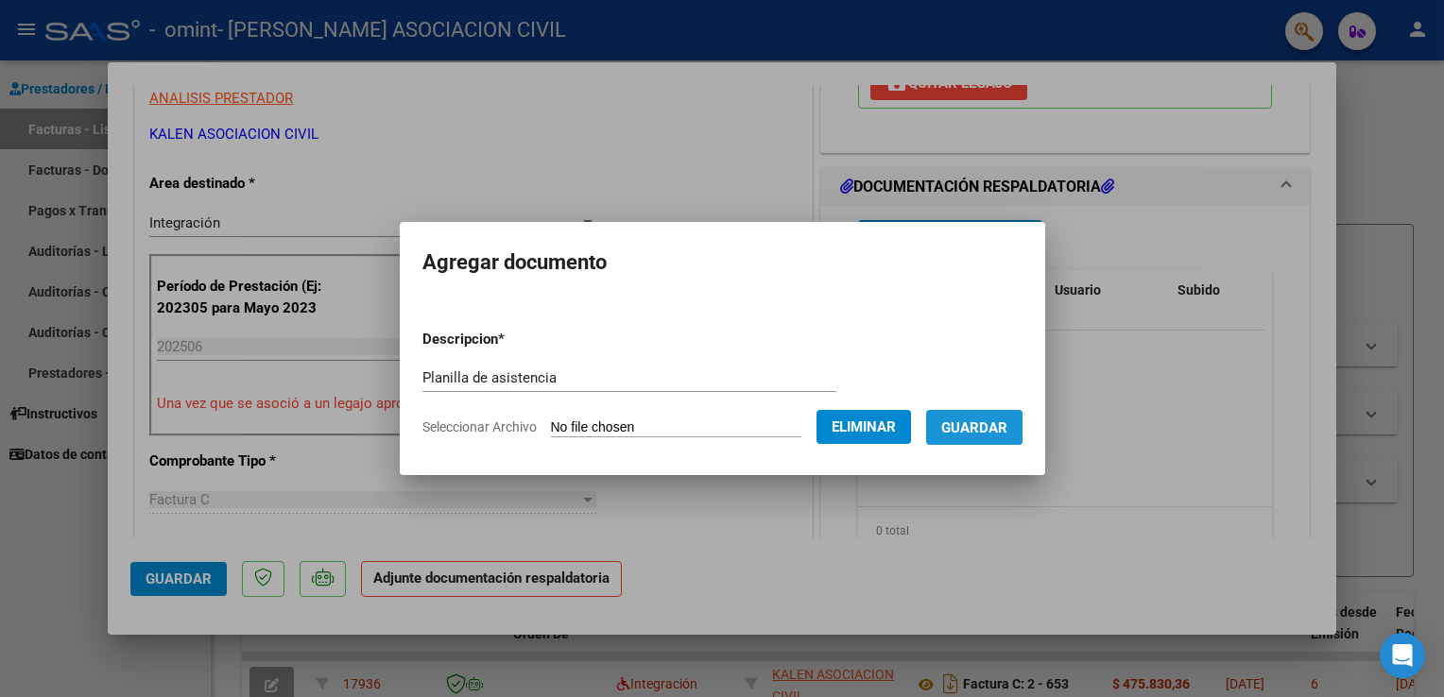
click at [1007, 422] on span "Guardar" at bounding box center [974, 428] width 66 height 17
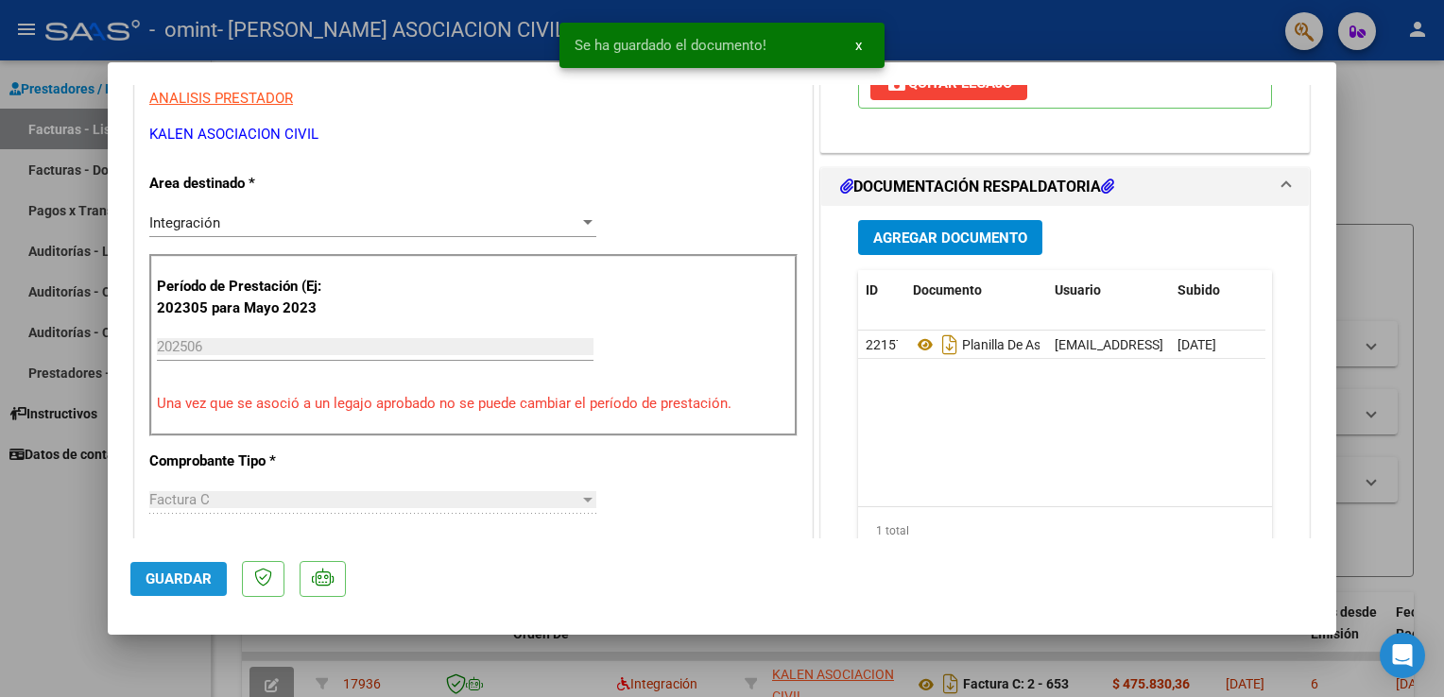
click at [188, 578] on span "Guardar" at bounding box center [179, 579] width 66 height 17
click at [859, 43] on span "x" at bounding box center [858, 45] width 7 height 17
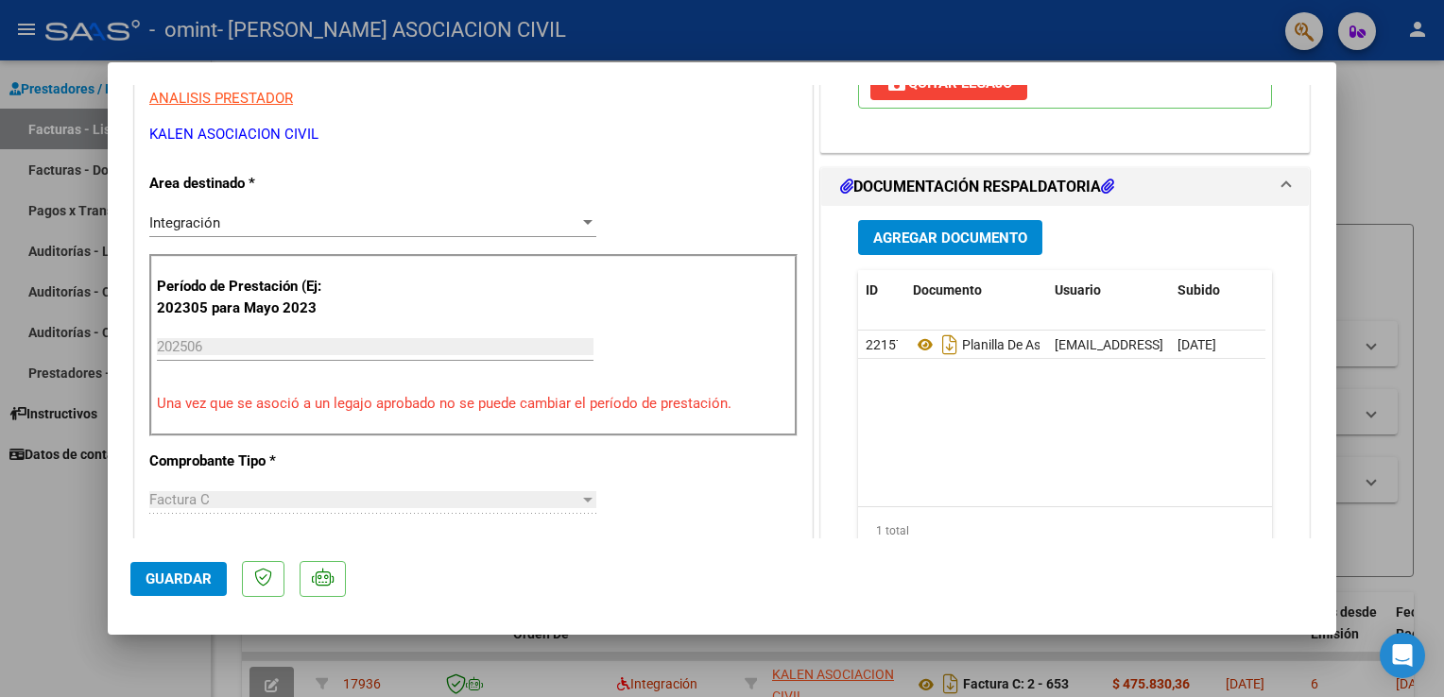
click at [42, 92] on div at bounding box center [722, 348] width 1444 height 697
type input "$ 0,00"
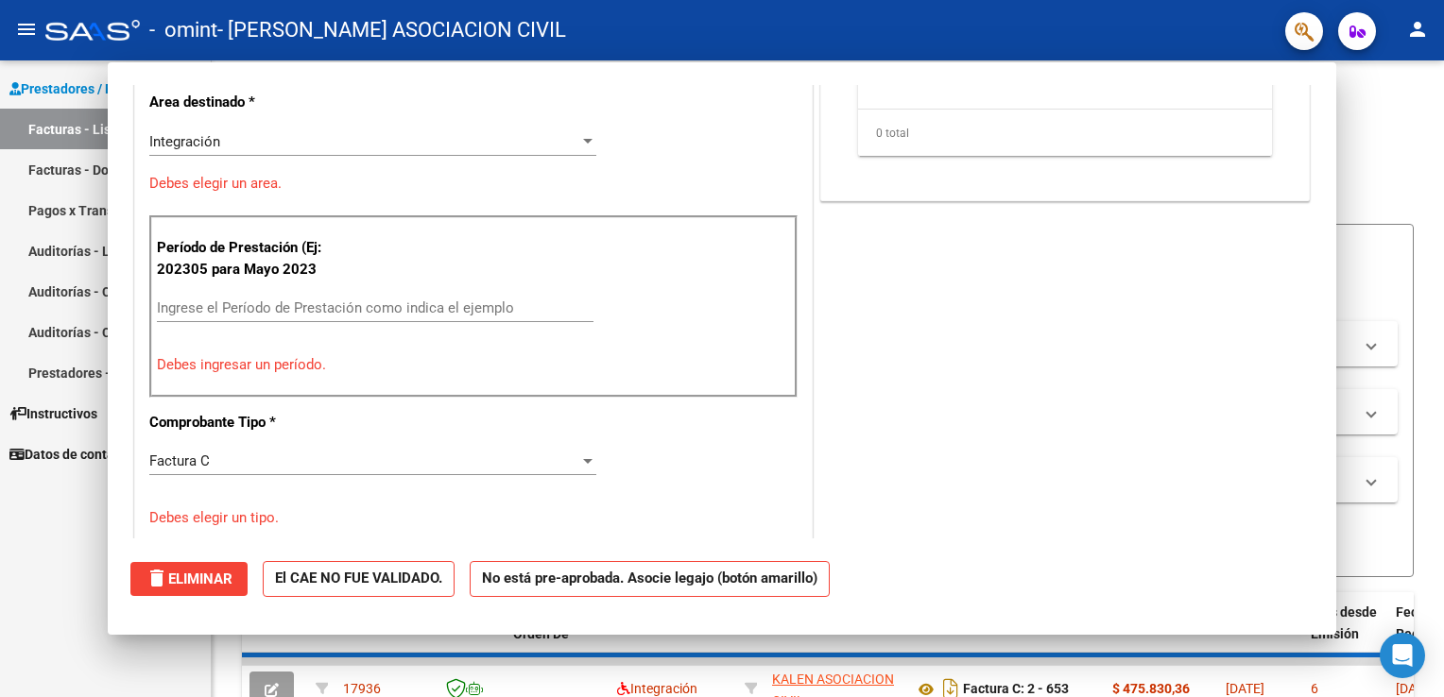
scroll to position [313, 0]
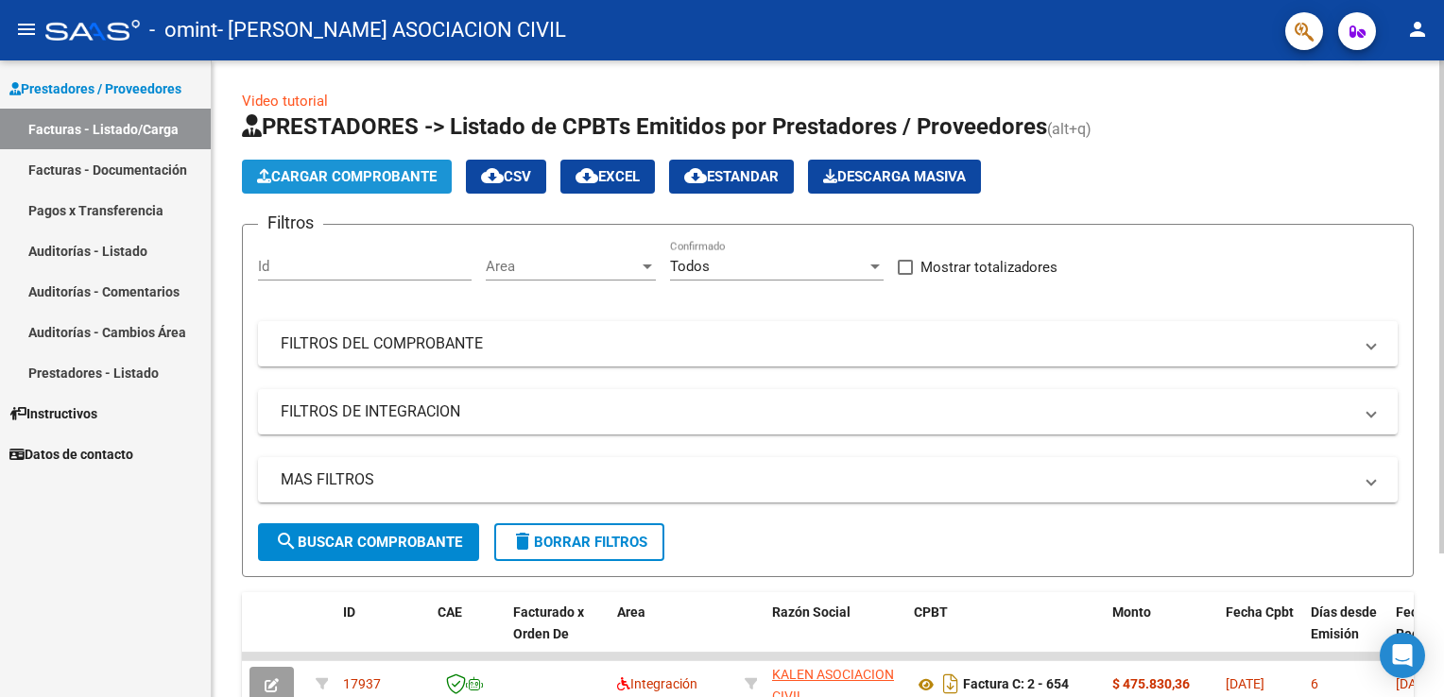
click at [340, 174] on span "Cargar Comprobante" at bounding box center [347, 176] width 180 height 17
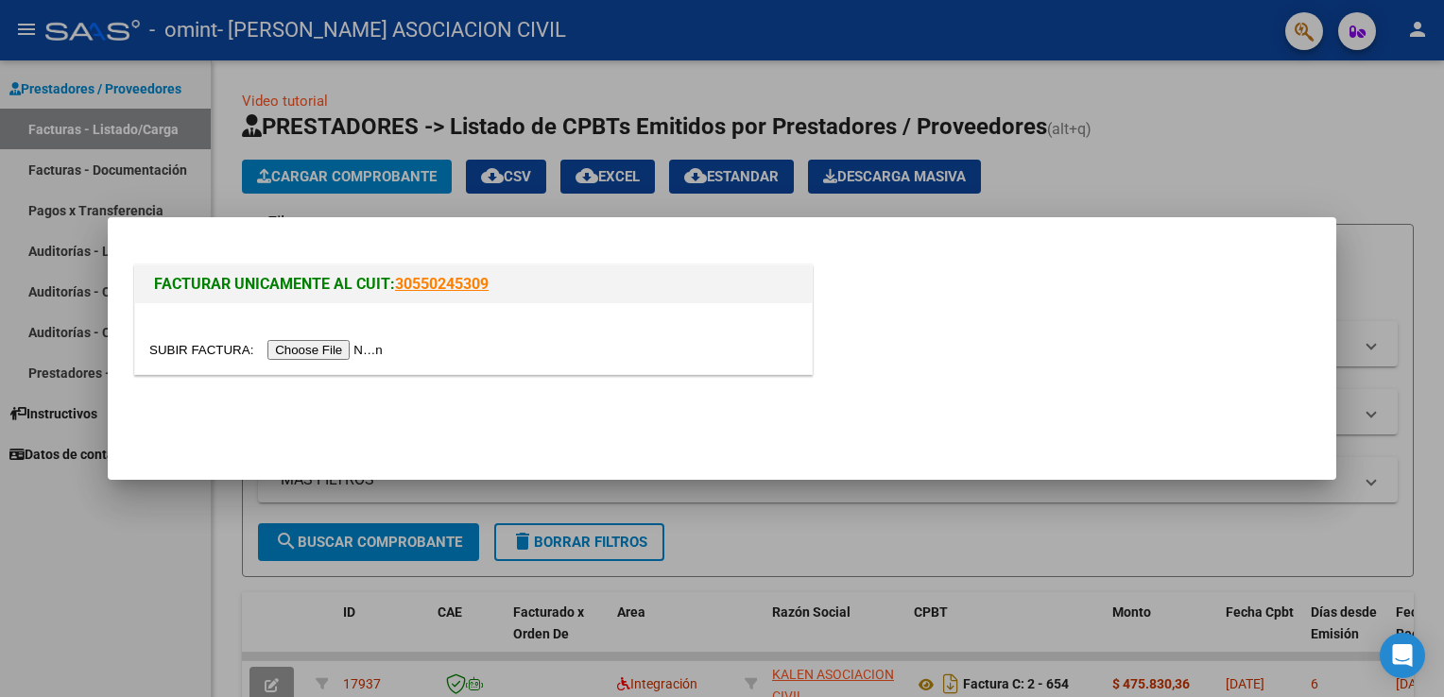
click at [332, 349] on input "file" at bounding box center [268, 350] width 239 height 20
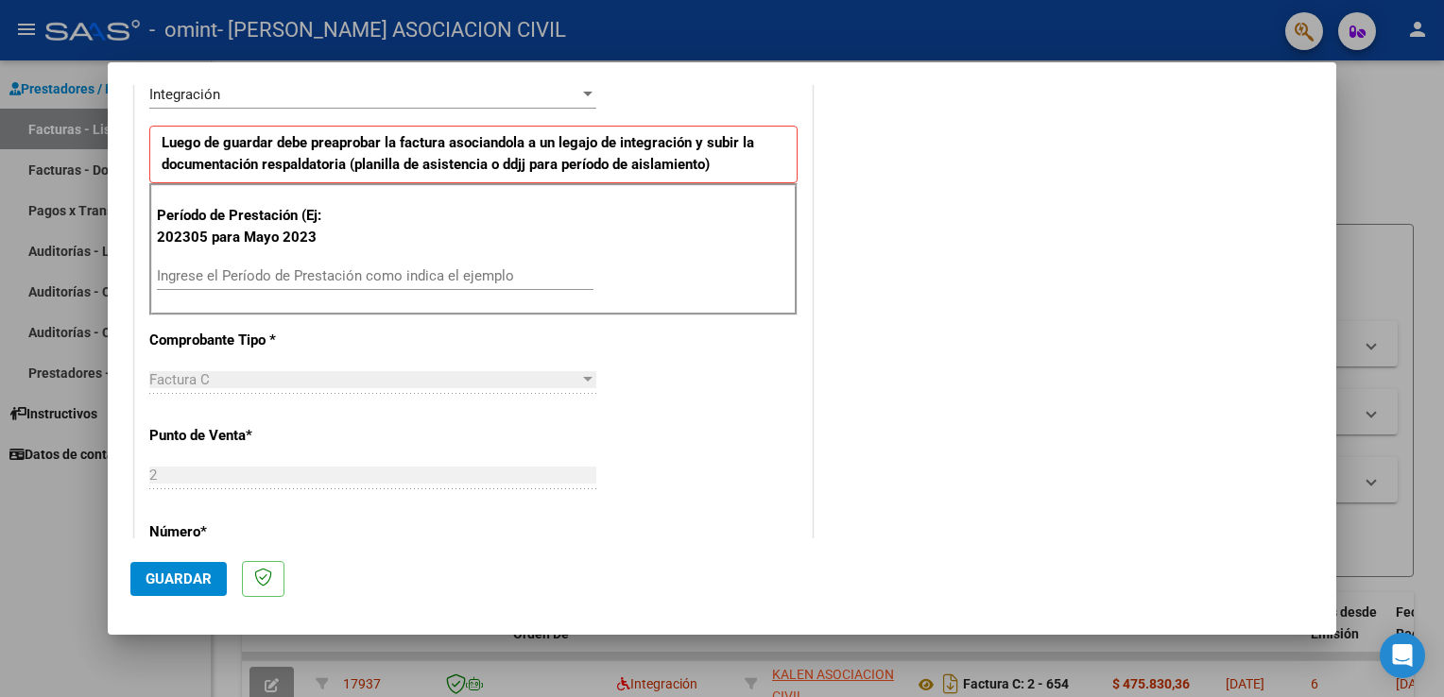
scroll to position [477, 0]
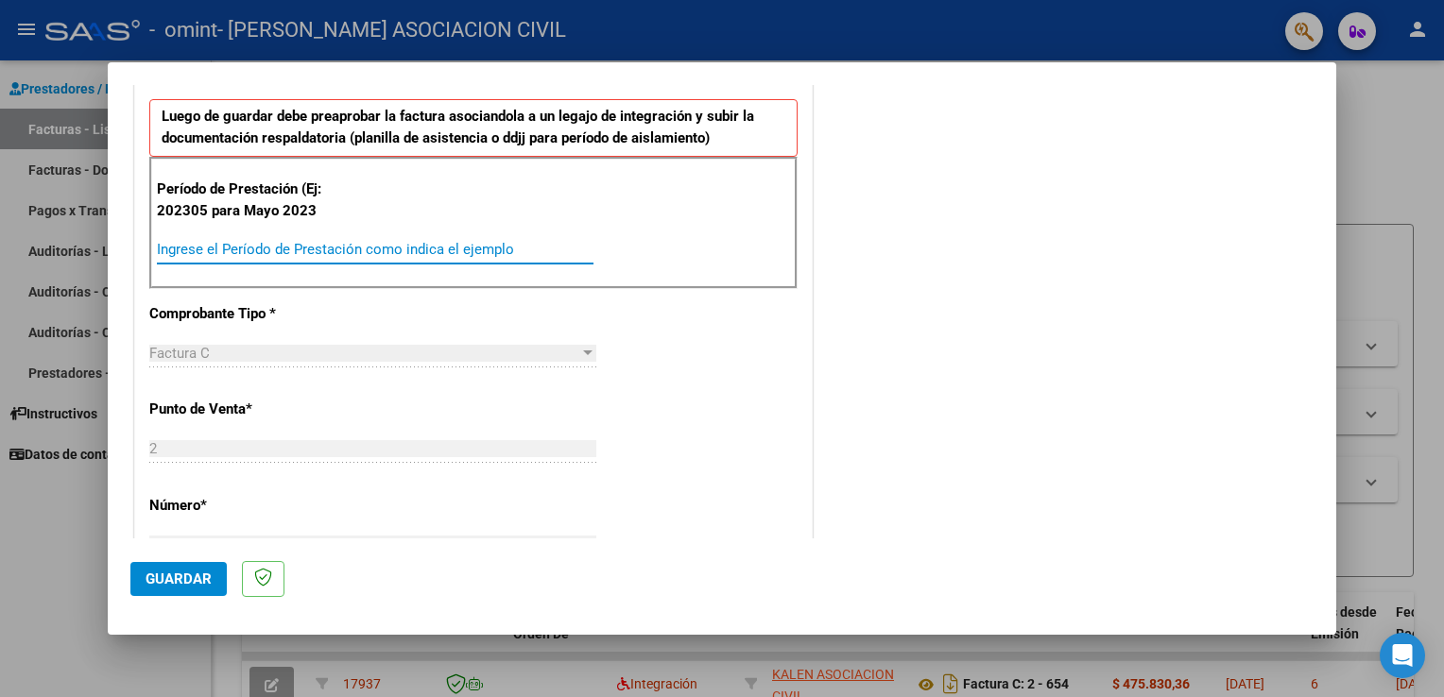
click at [187, 247] on input "Ingrese el Período de Prestación como indica el ejemplo" at bounding box center [375, 249] width 437 height 17
type input "202507"
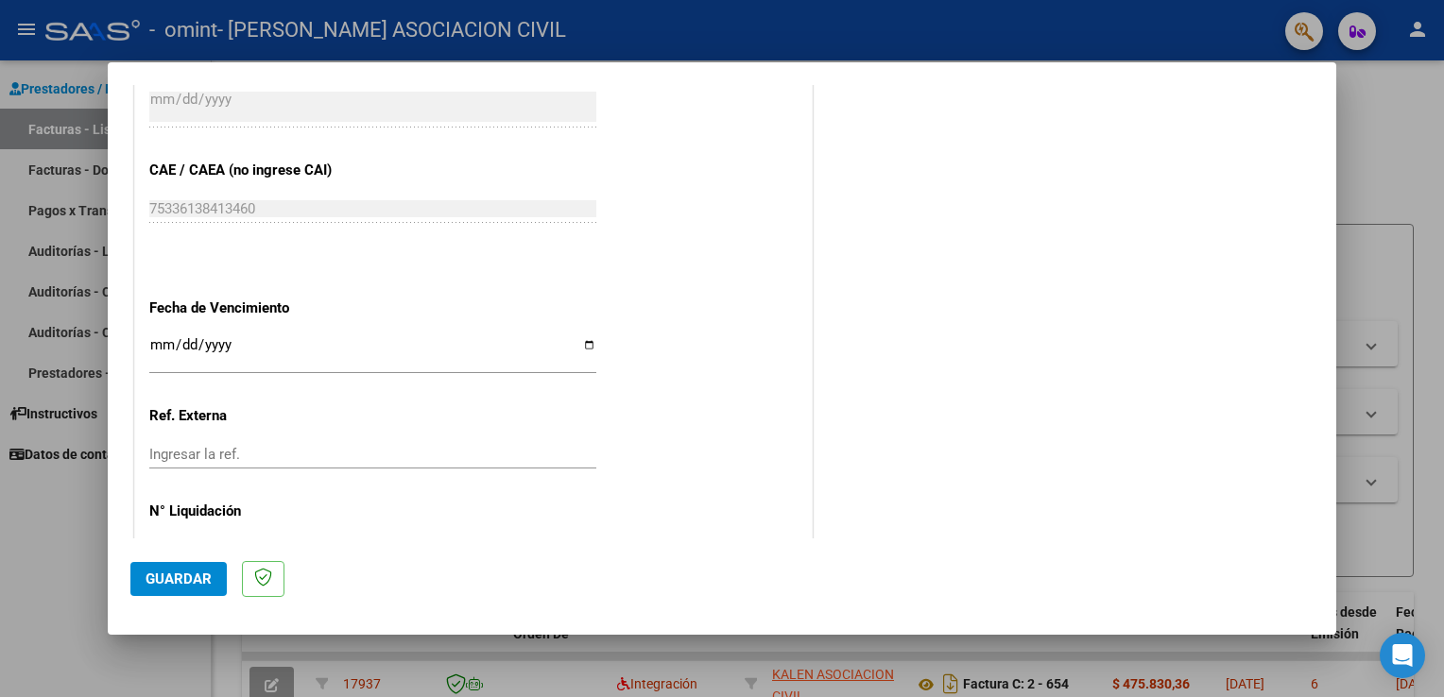
scroll to position [1172, 0]
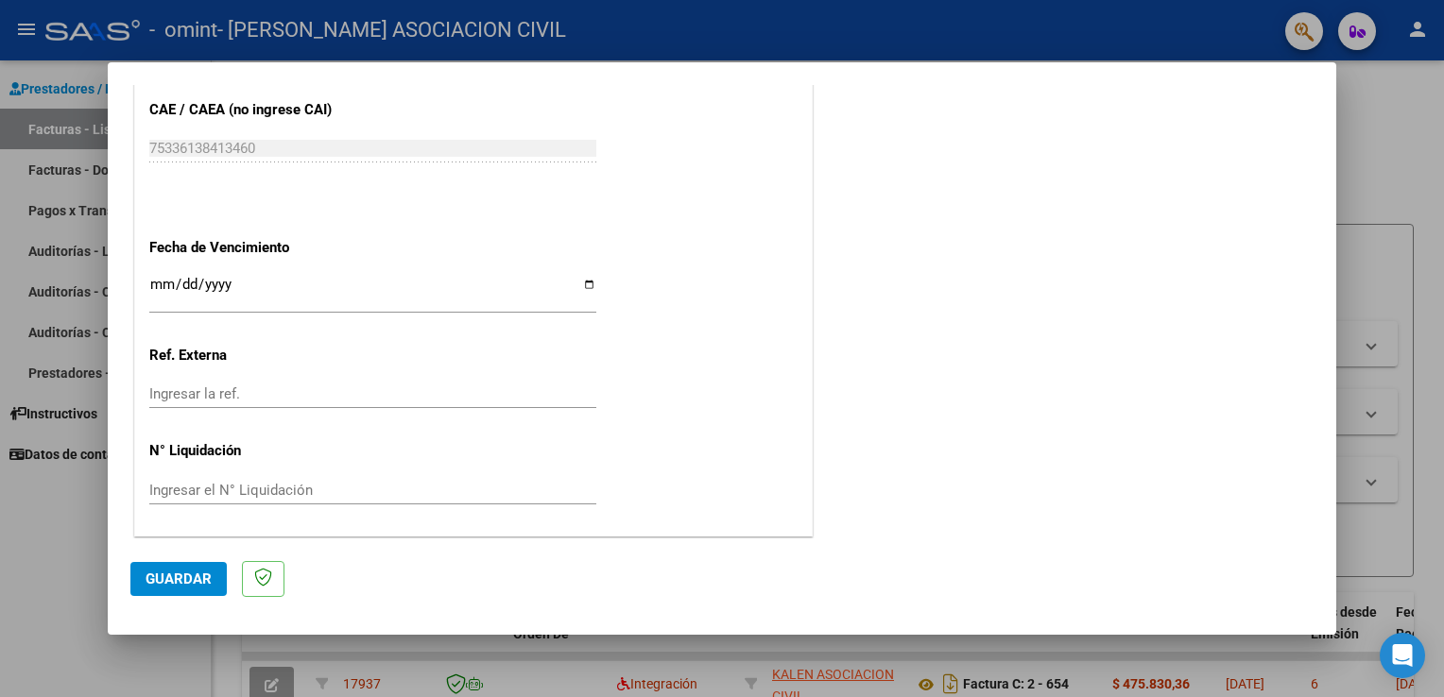
click at [184, 589] on button "Guardar" at bounding box center [178, 579] width 96 height 34
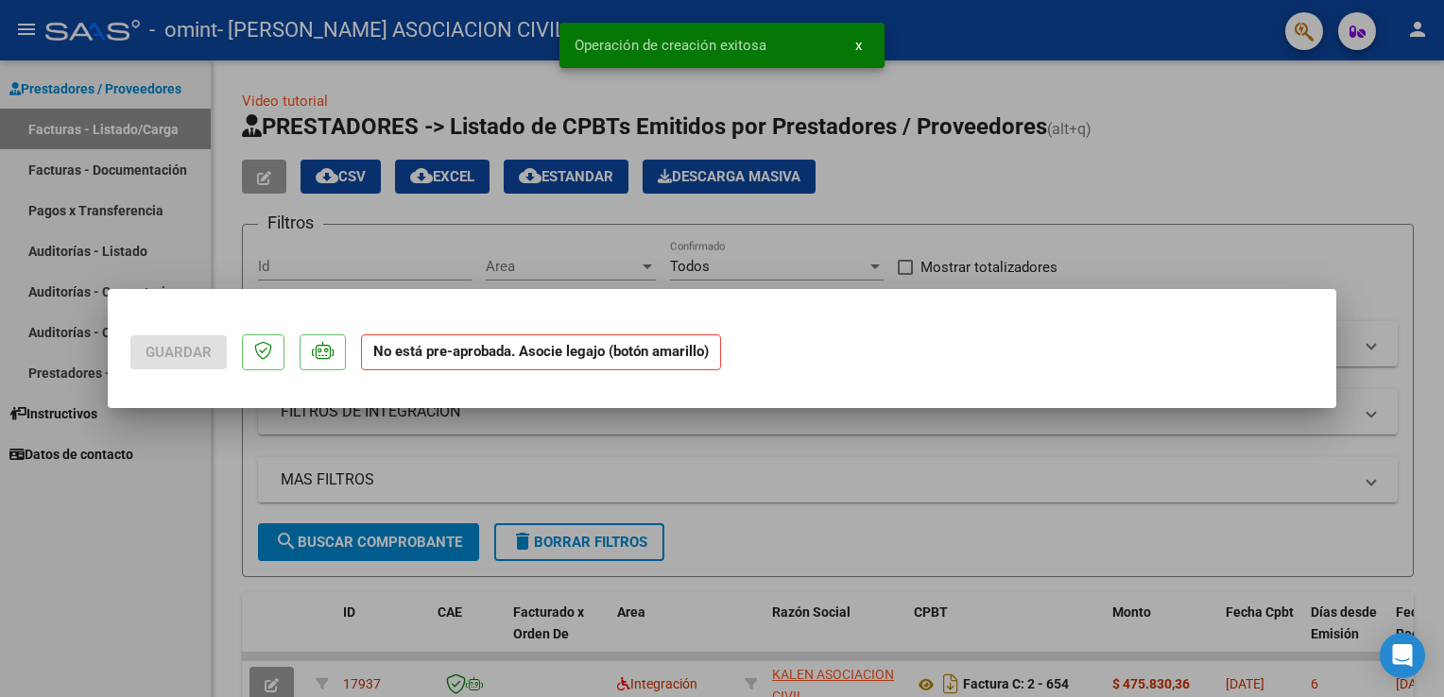
scroll to position [0, 0]
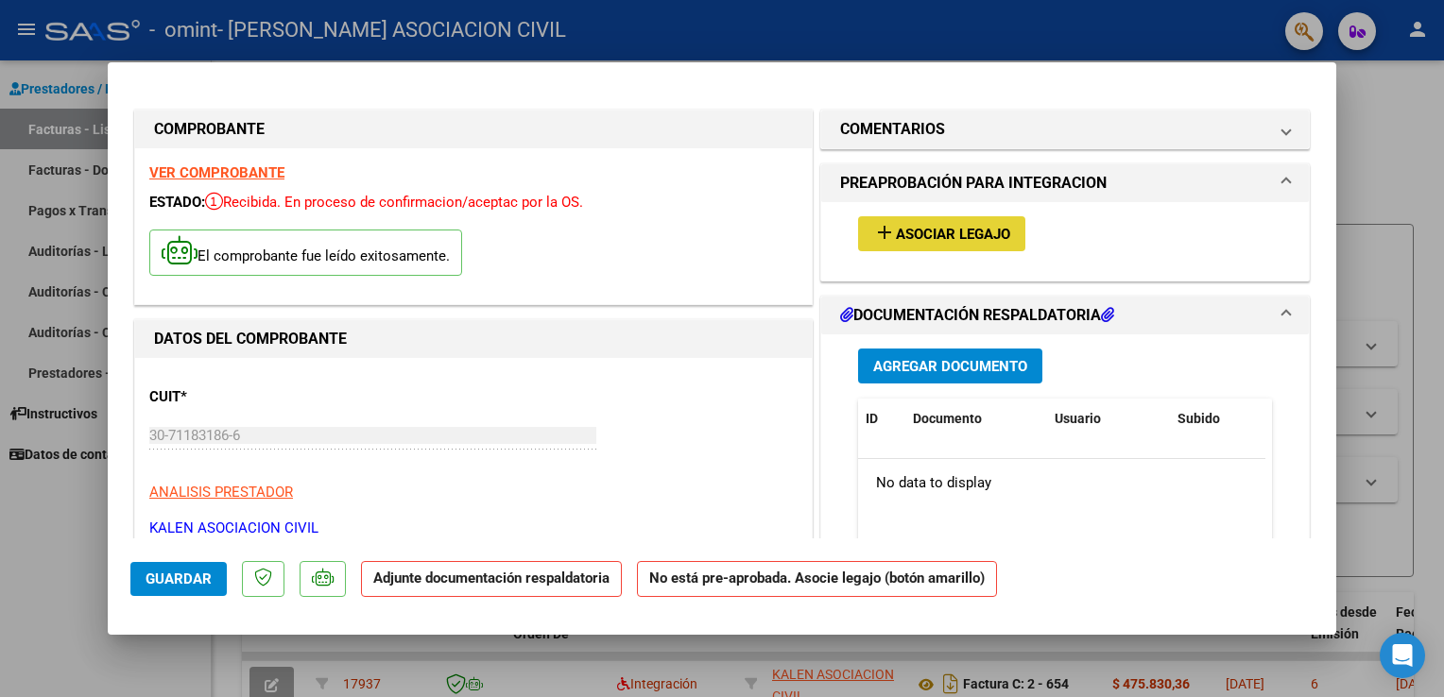
click at [984, 232] on span "Asociar Legajo" at bounding box center [953, 234] width 114 height 17
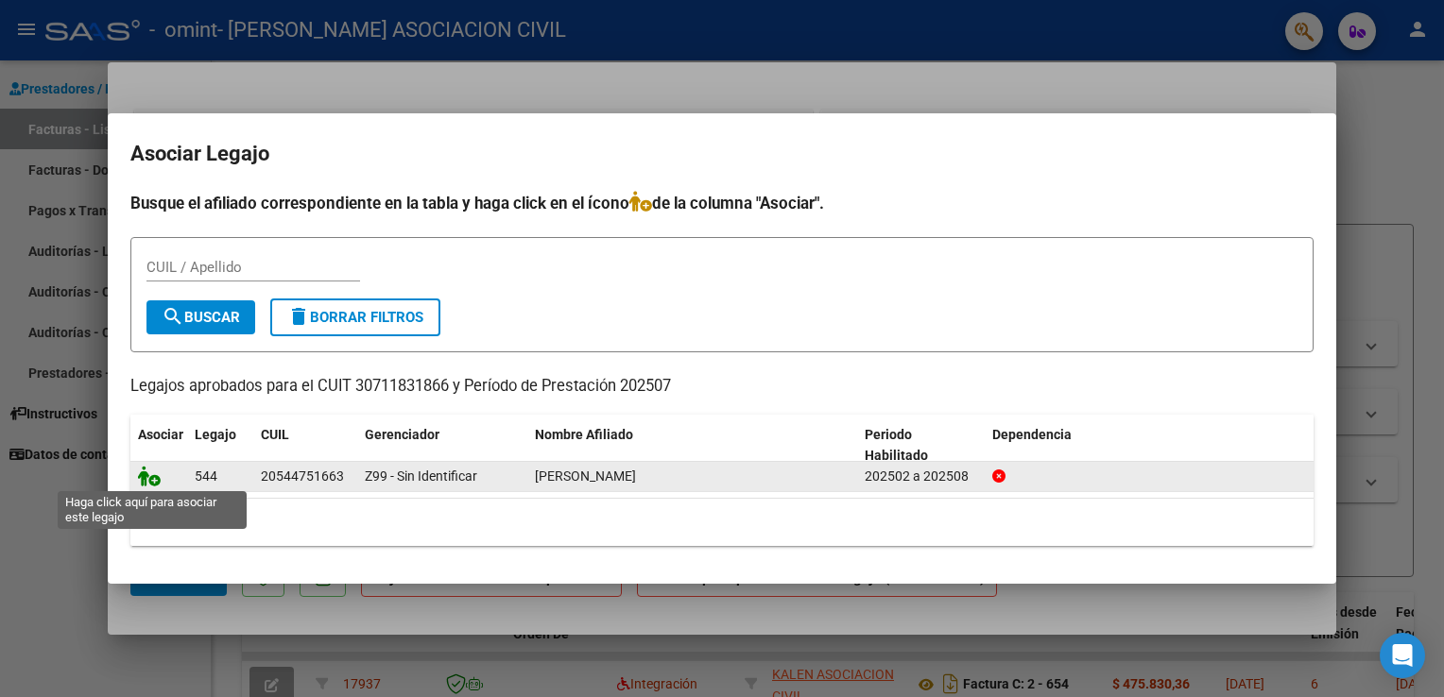
click at [150, 474] on icon at bounding box center [149, 476] width 23 height 21
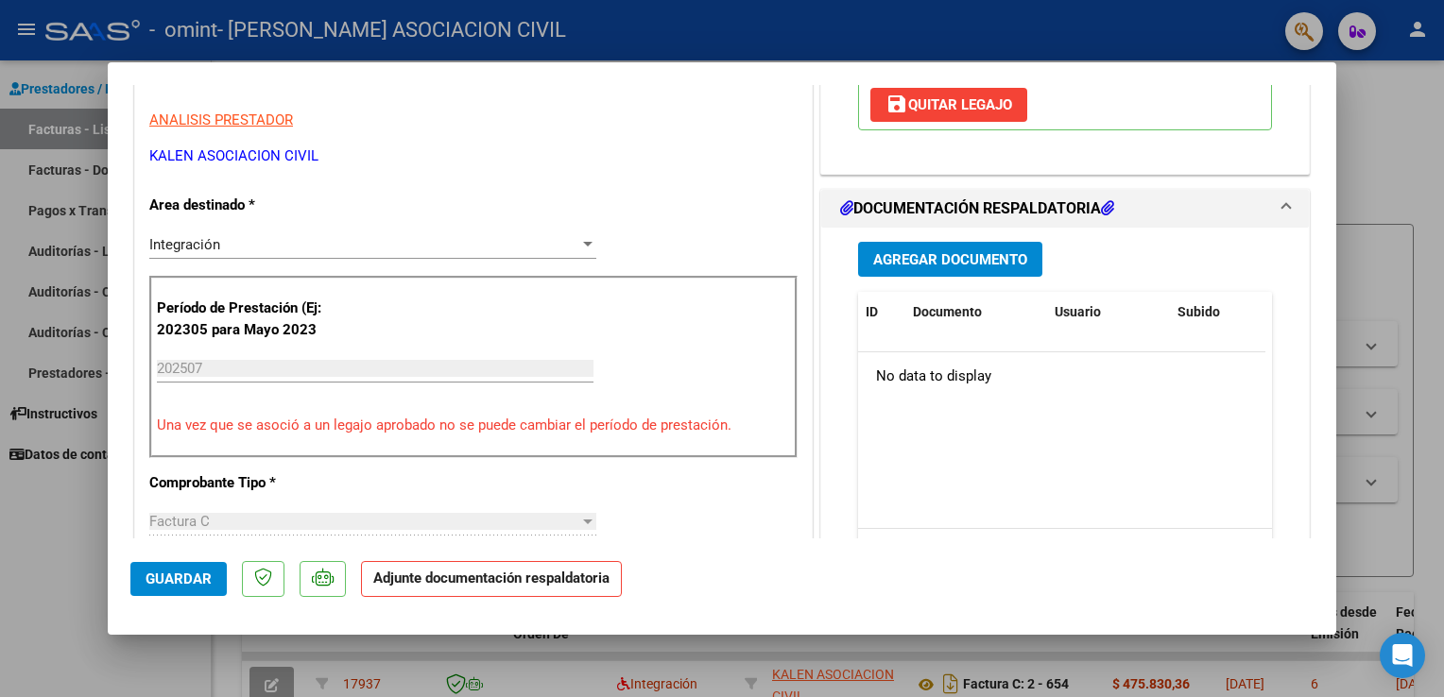
scroll to position [376, 0]
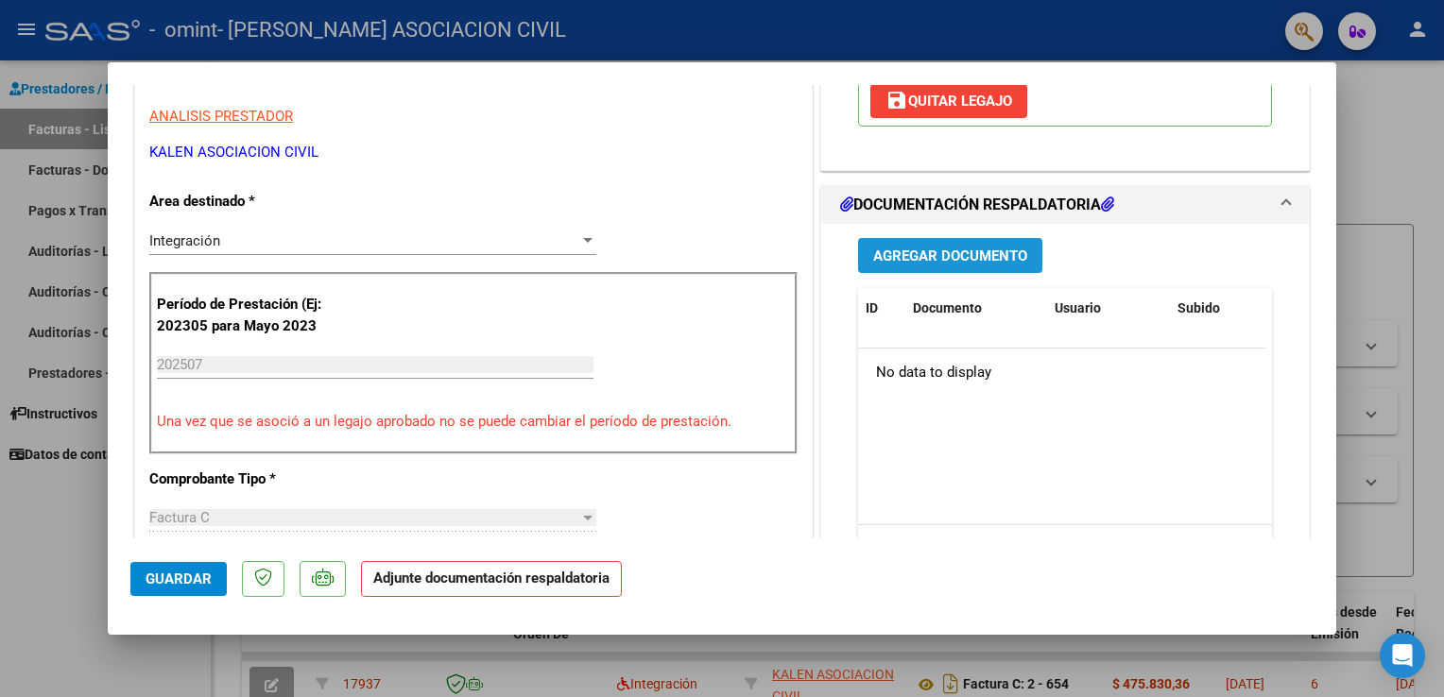
click at [926, 252] on span "Agregar Documento" at bounding box center [950, 256] width 154 height 17
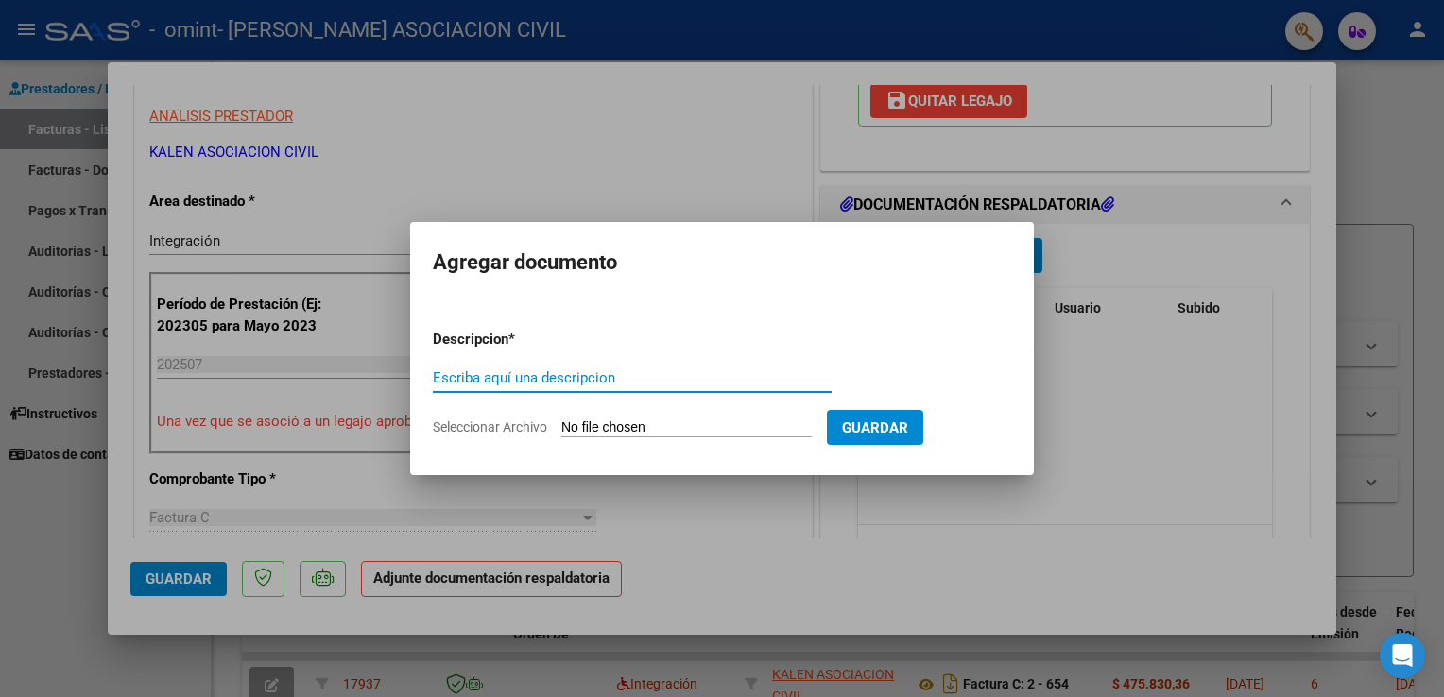
click at [926, 252] on h2 "Agregar documento" at bounding box center [722, 263] width 578 height 36
click at [473, 372] on input "Escriba aquí una descripcion" at bounding box center [632, 378] width 399 height 17
type input "Planilla de Asistencia"
click at [480, 426] on span "Seleccionar Archivo" at bounding box center [490, 427] width 114 height 15
click at [561, 426] on input "Seleccionar Archivo" at bounding box center [686, 429] width 250 height 18
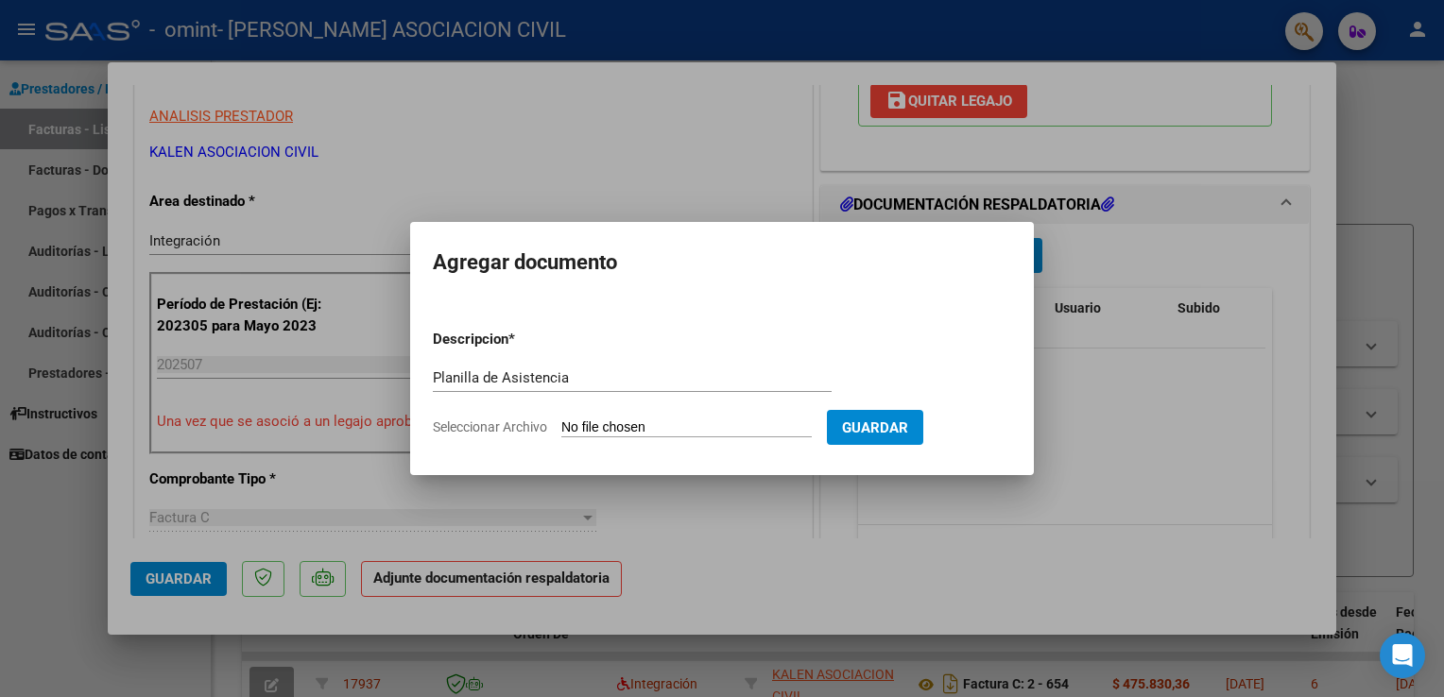
type input "C:\fakepath\CamScanner [DATE] 16.03 (3).pdf"
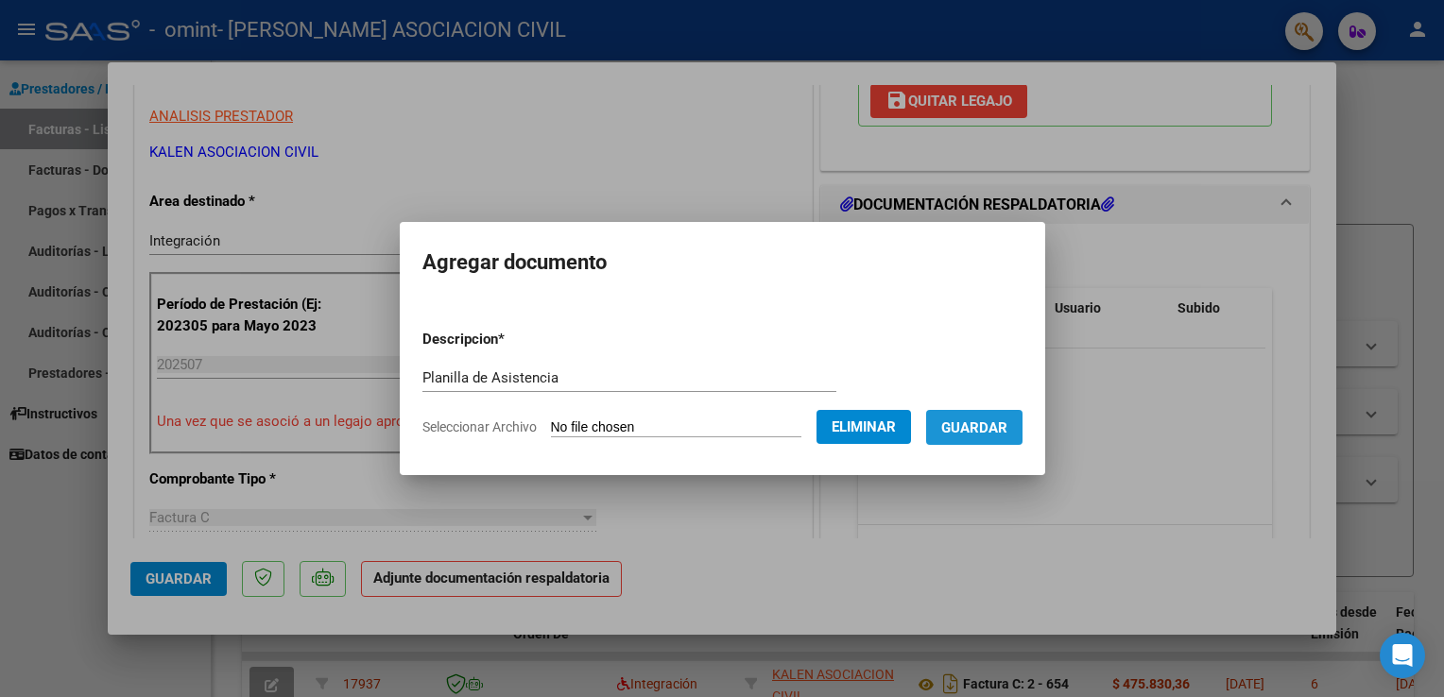
click at [1007, 437] on span "Guardar" at bounding box center [974, 428] width 66 height 17
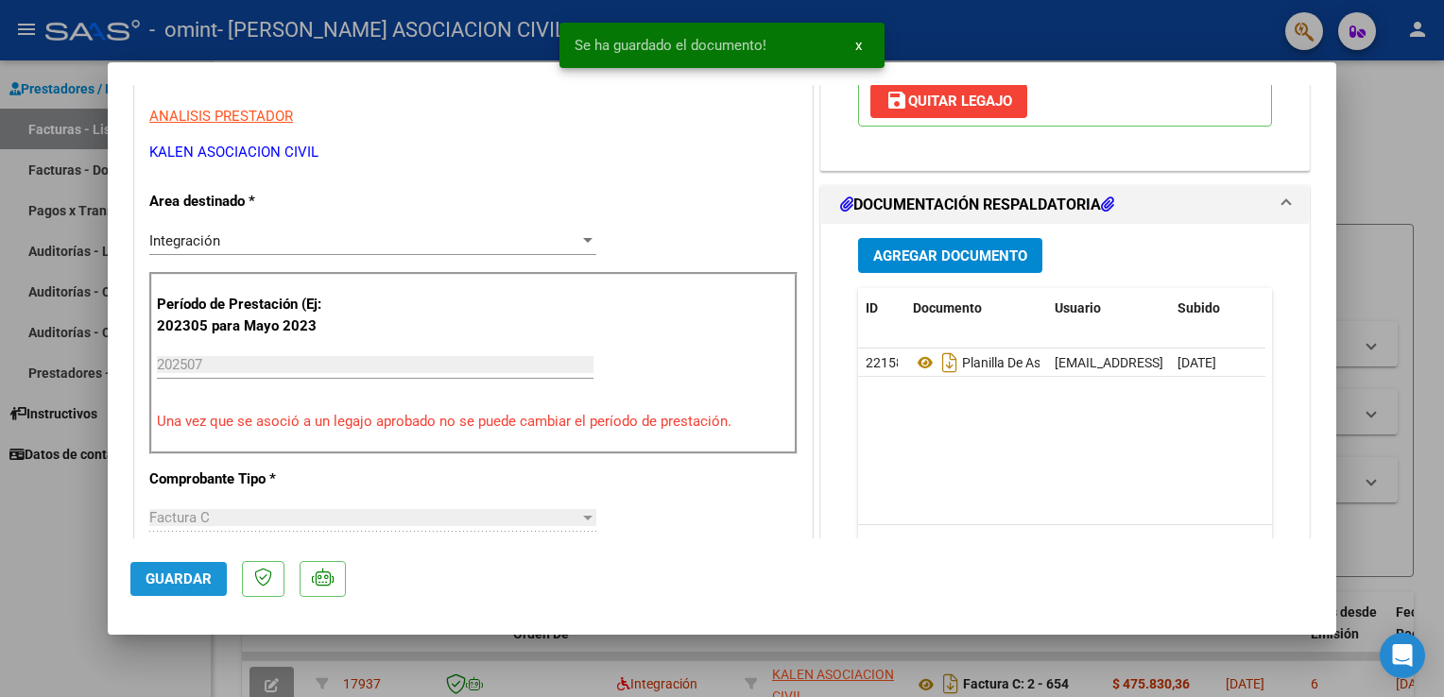
click at [160, 581] on span "Guardar" at bounding box center [179, 579] width 66 height 17
click at [83, 91] on div at bounding box center [722, 348] width 1444 height 697
type input "$ 0,00"
